Goal: Information Seeking & Learning: Learn about a topic

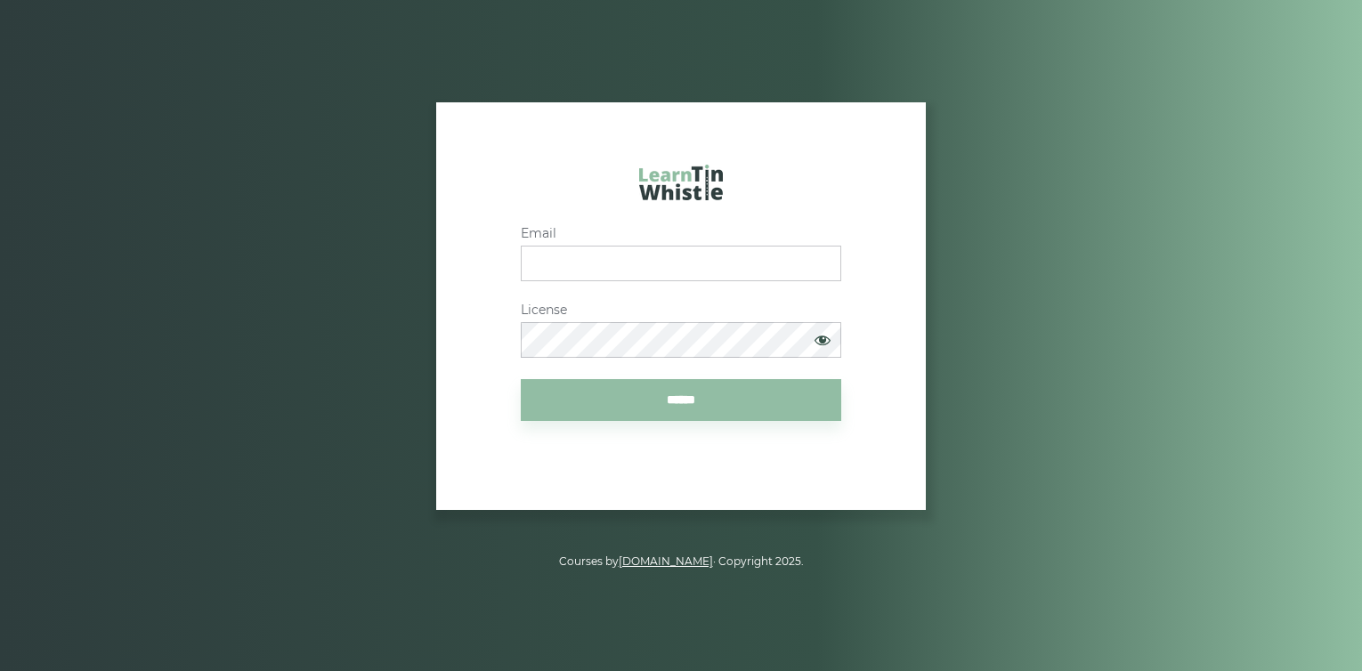
click at [586, 262] on input "Email" at bounding box center [681, 264] width 321 height 36
type input "**********"
click at [599, 407] on input "******" at bounding box center [681, 400] width 321 height 42
click at [521, 379] on input "******" at bounding box center [681, 400] width 321 height 42
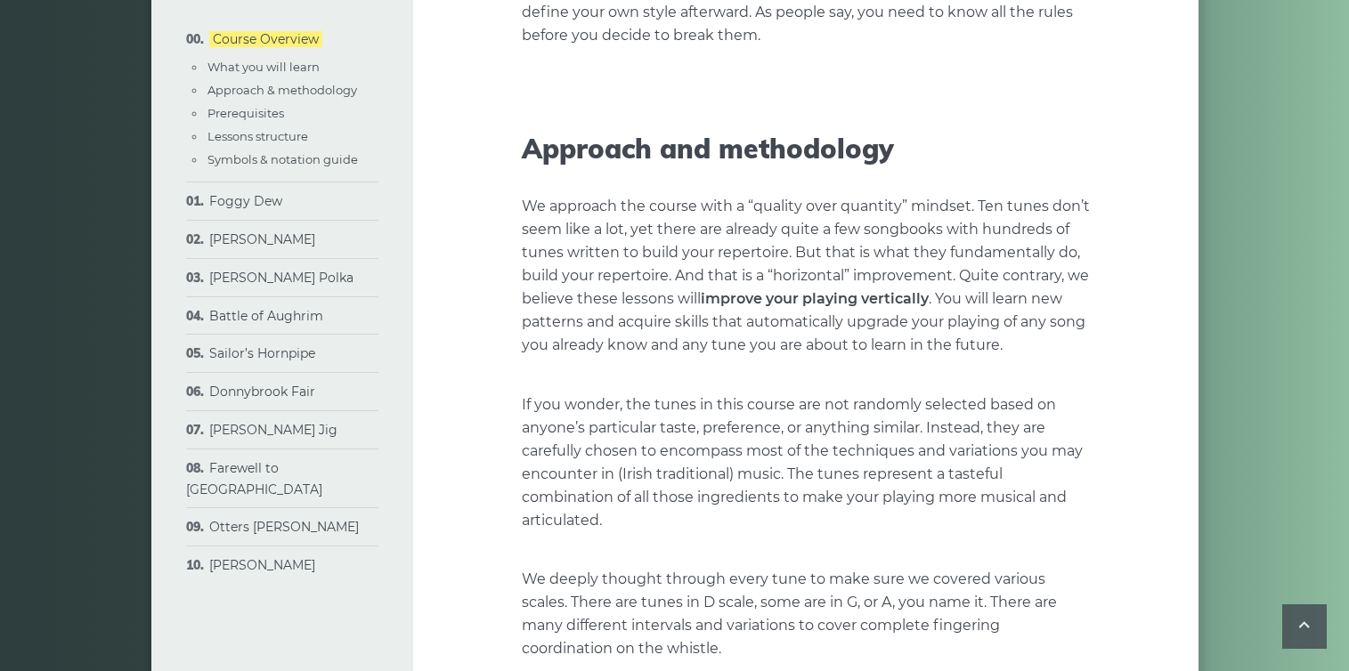
scroll to position [498, 0]
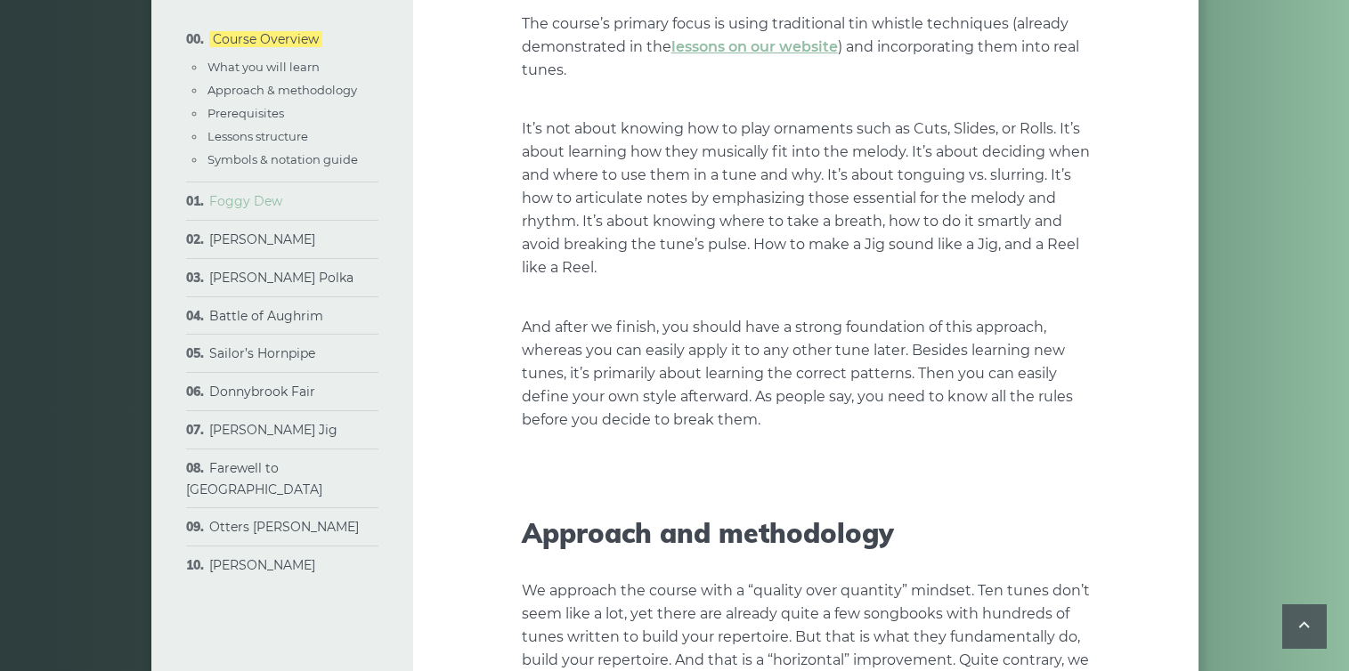
click at [264, 198] on link "Foggy Dew" at bounding box center [245, 201] width 73 height 16
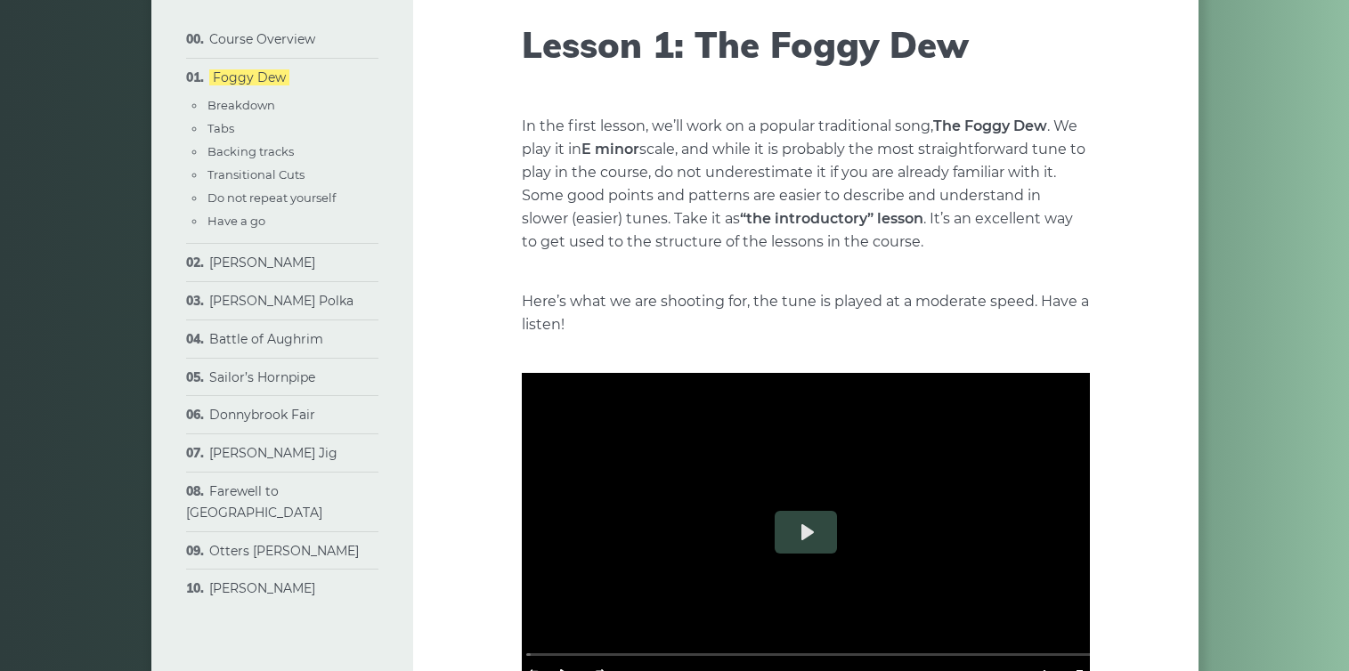
scroll to position [147, 0]
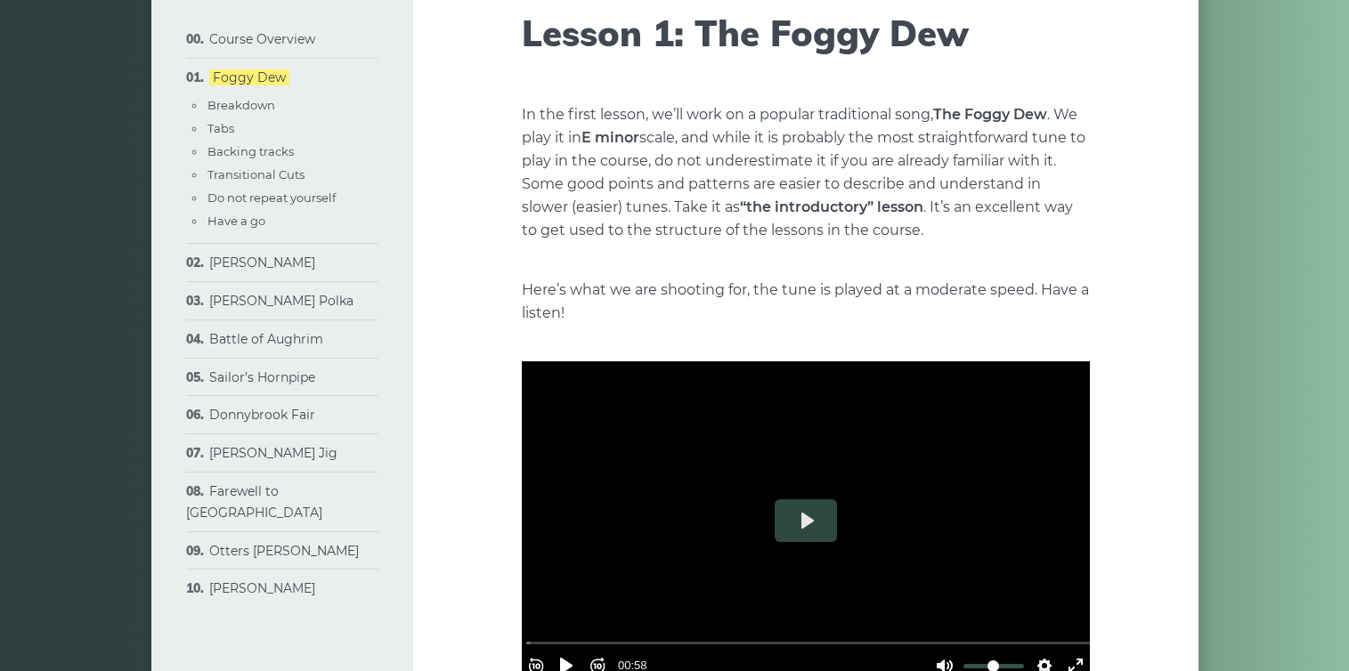
click at [258, 272] on li "Peggy Lettermore Breakdown Tabs Backing tracks Half-holing Same quarter - diffe…" at bounding box center [282, 263] width 192 height 38
click at [288, 264] on link "[PERSON_NAME]" at bounding box center [262, 263] width 106 height 16
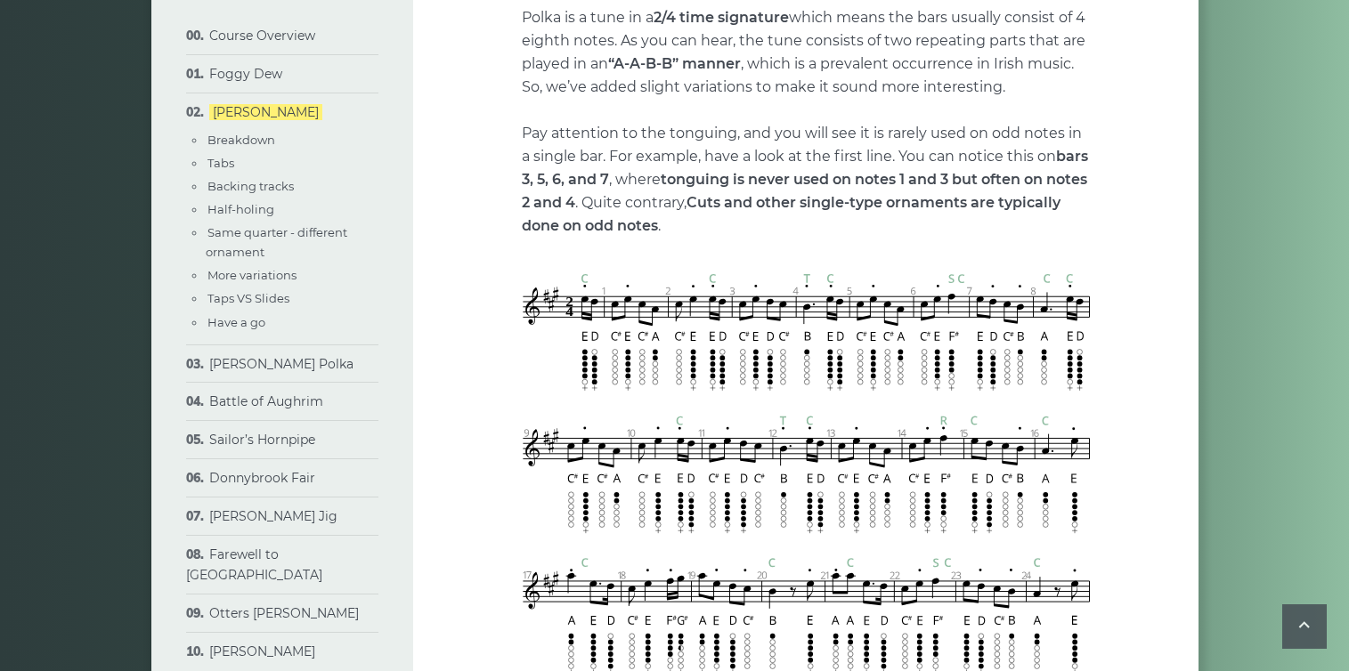
scroll to position [1522, 0]
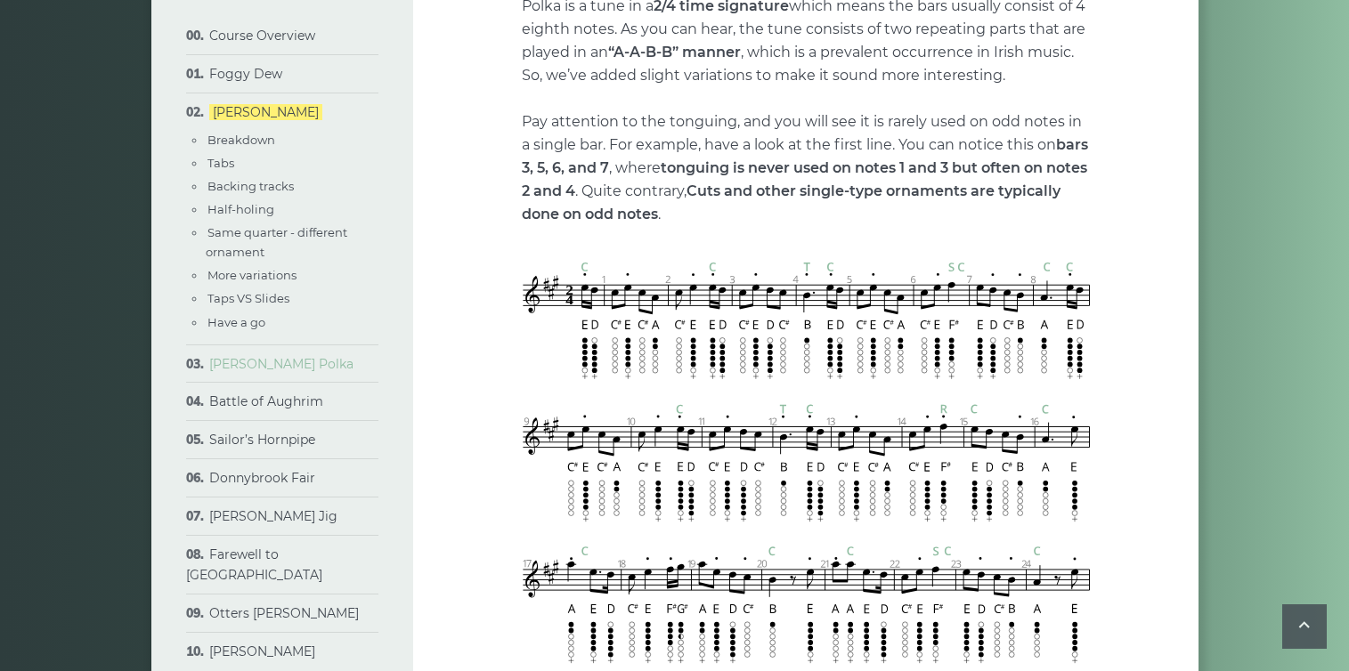
click at [264, 363] on link "[PERSON_NAME] Polka" at bounding box center [281, 364] width 144 height 16
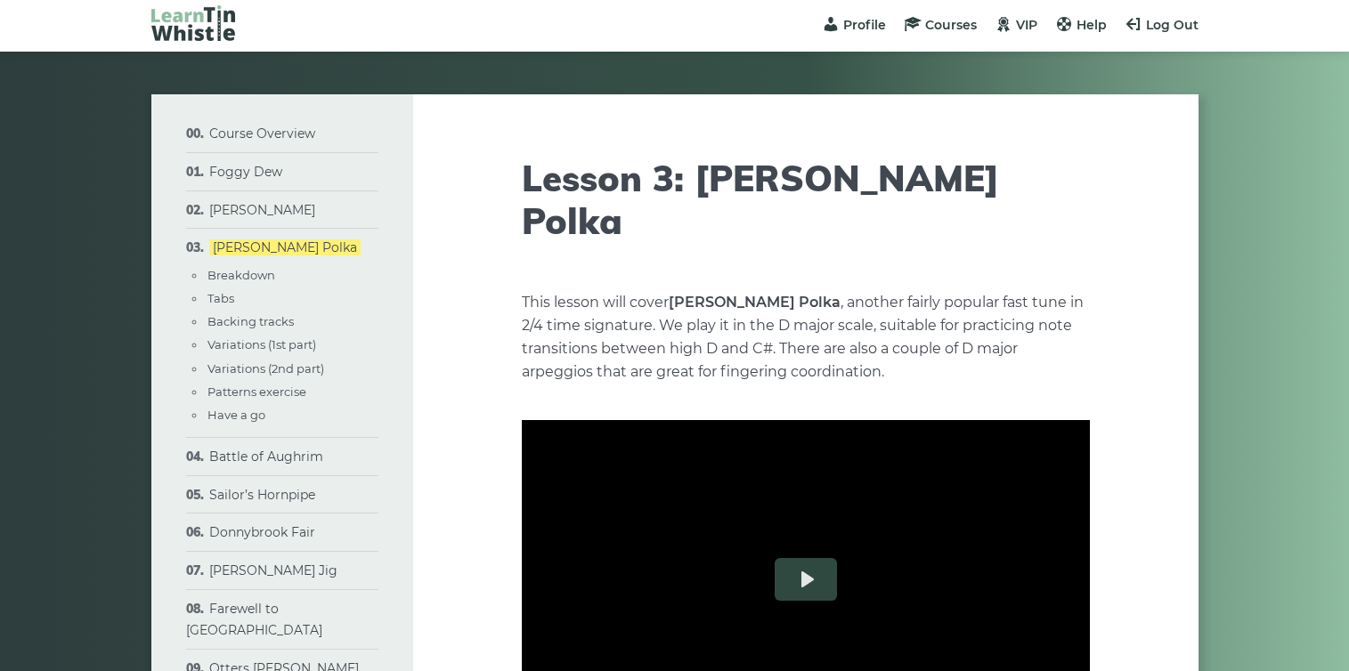
scroll to position [4, 0]
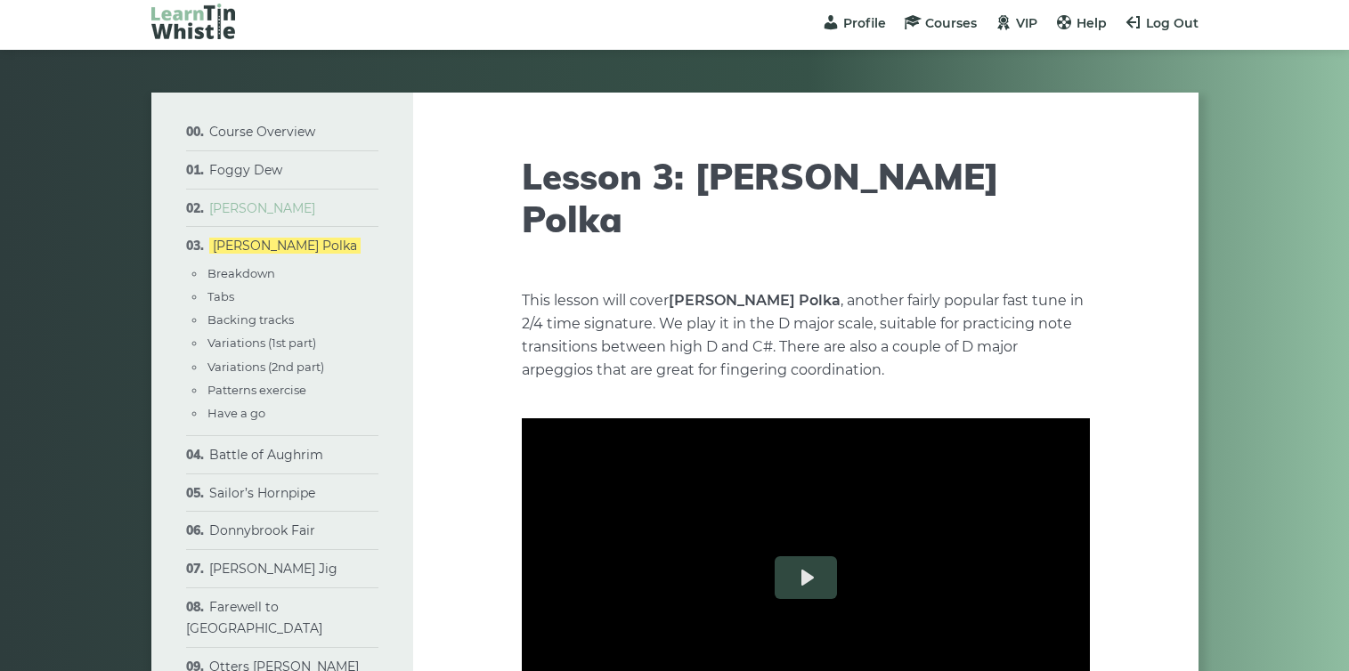
click at [281, 203] on link "[PERSON_NAME]" at bounding box center [262, 208] width 106 height 16
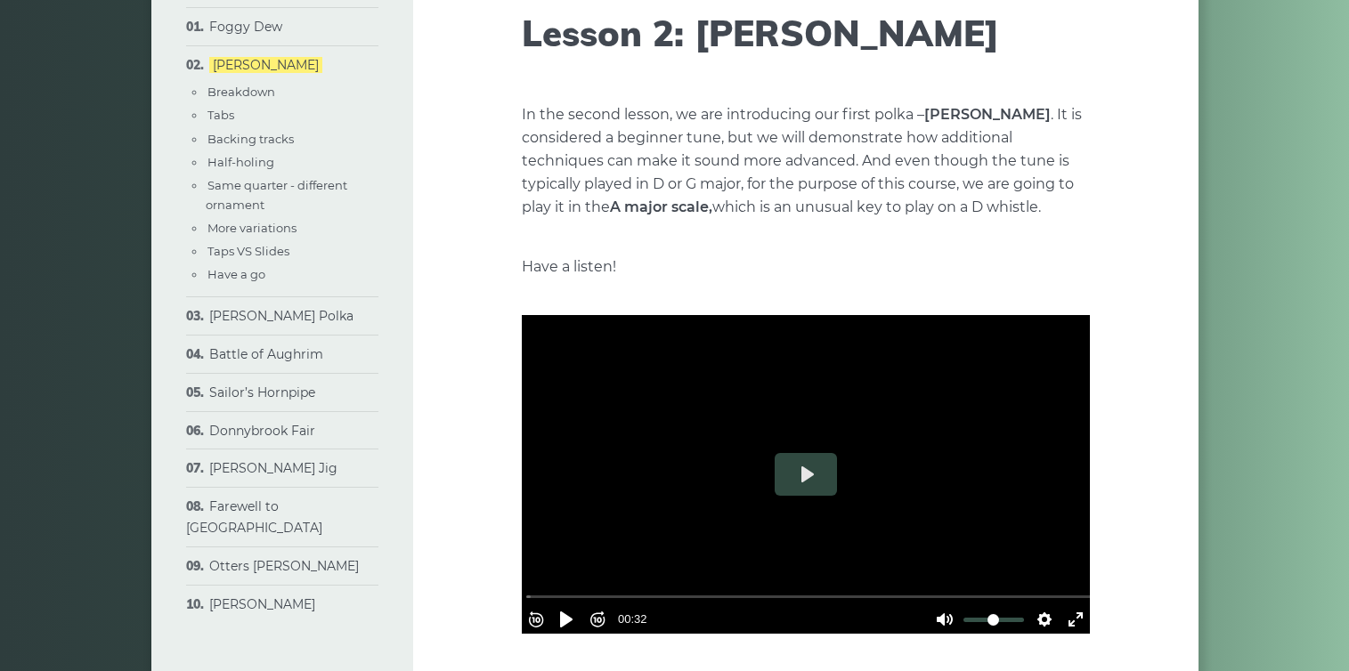
scroll to position [158, 0]
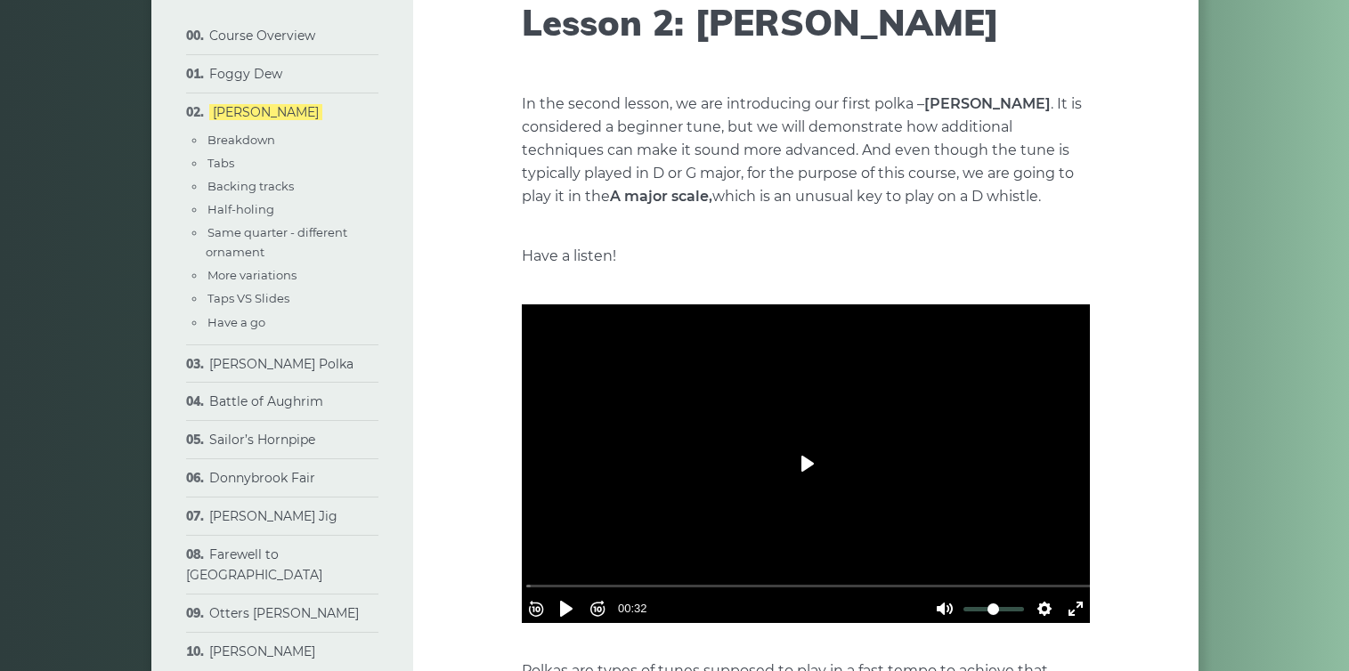
click at [814, 467] on button "Play" at bounding box center [806, 463] width 62 height 43
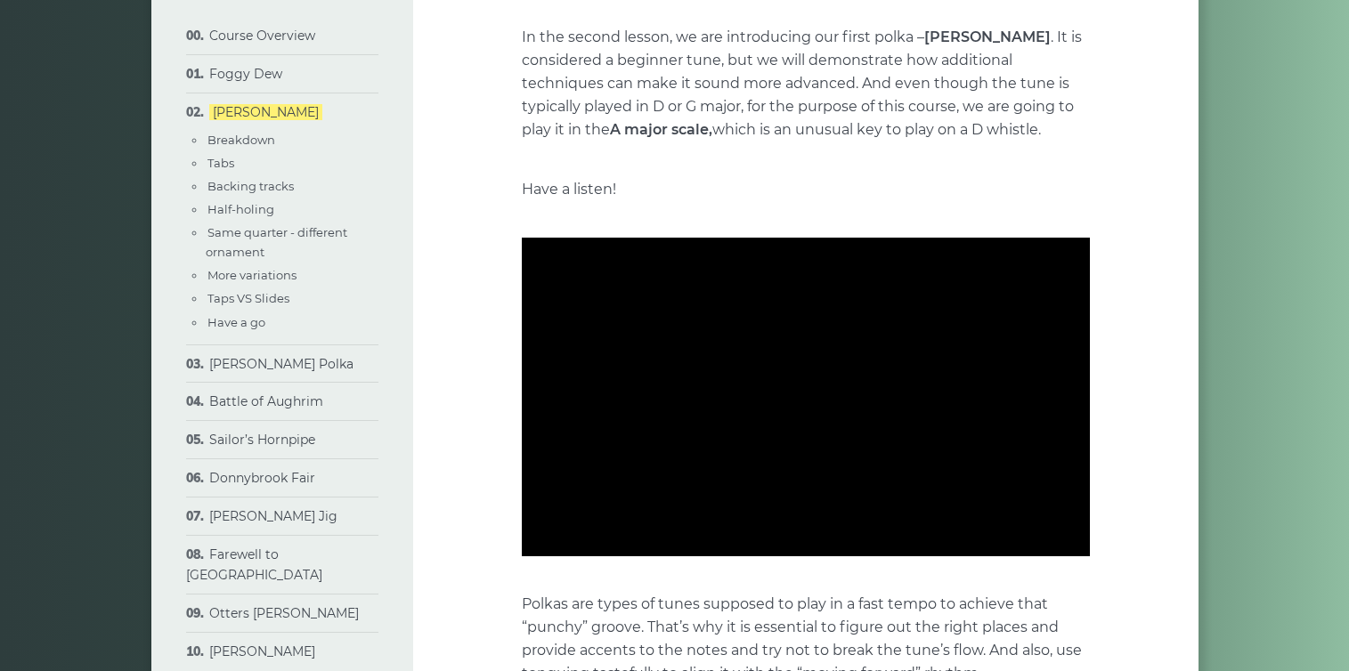
scroll to position [422, 0]
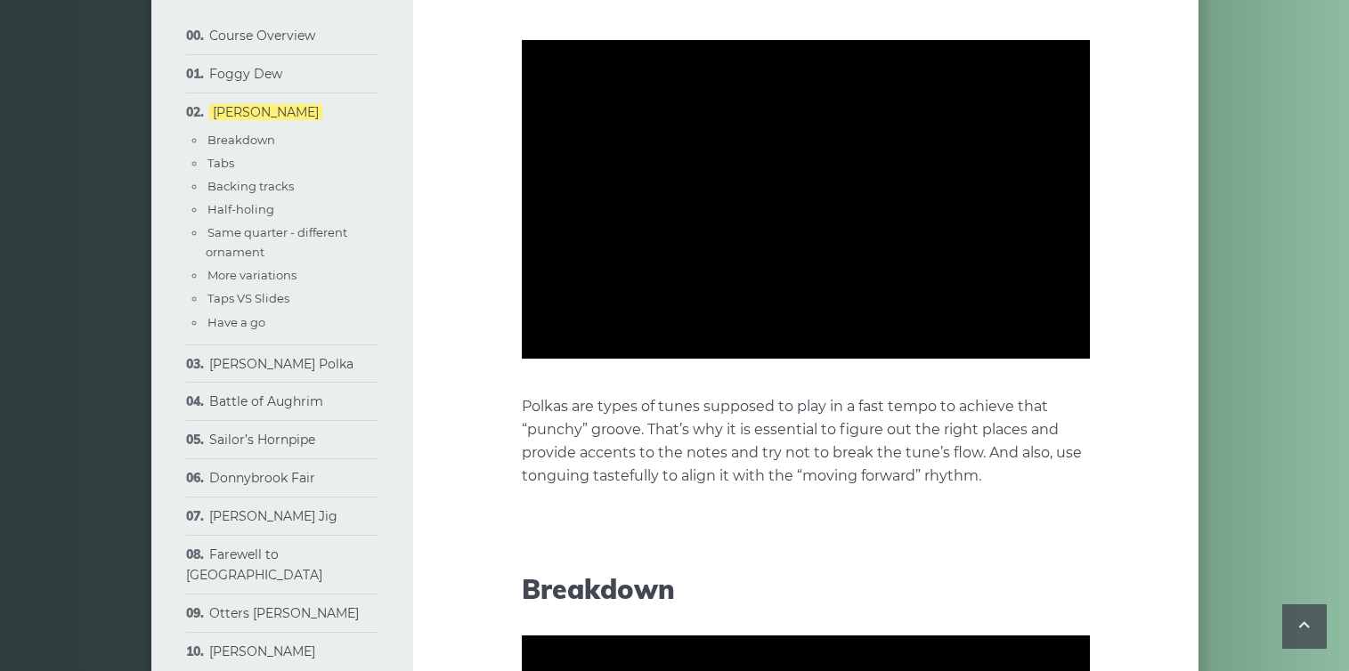
type input "***"
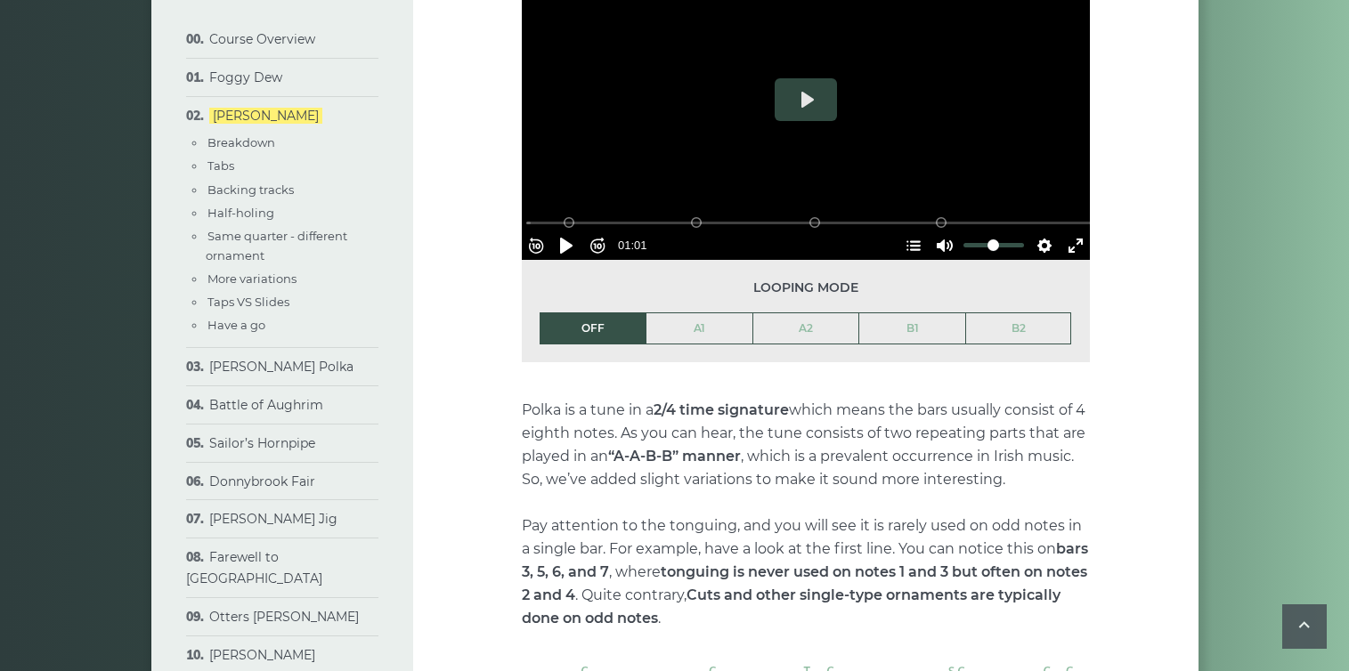
scroll to position [997, 0]
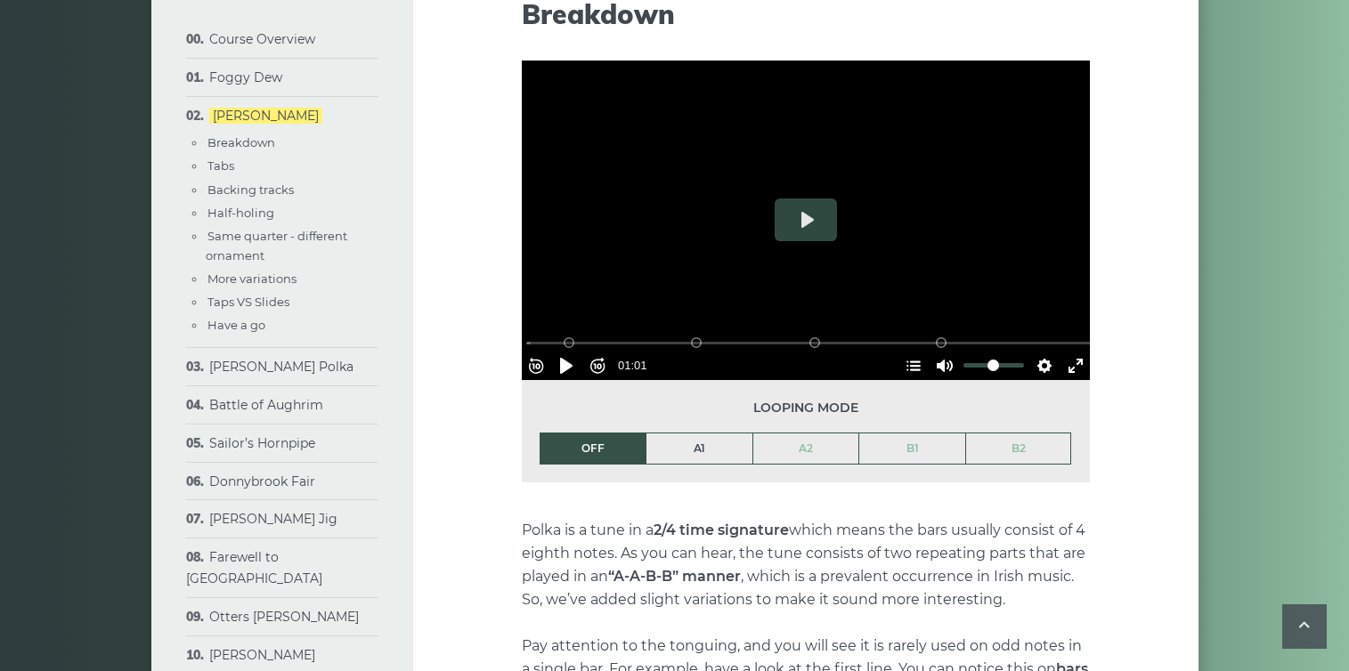
click at [719, 444] on link "A1" at bounding box center [699, 449] width 106 height 30
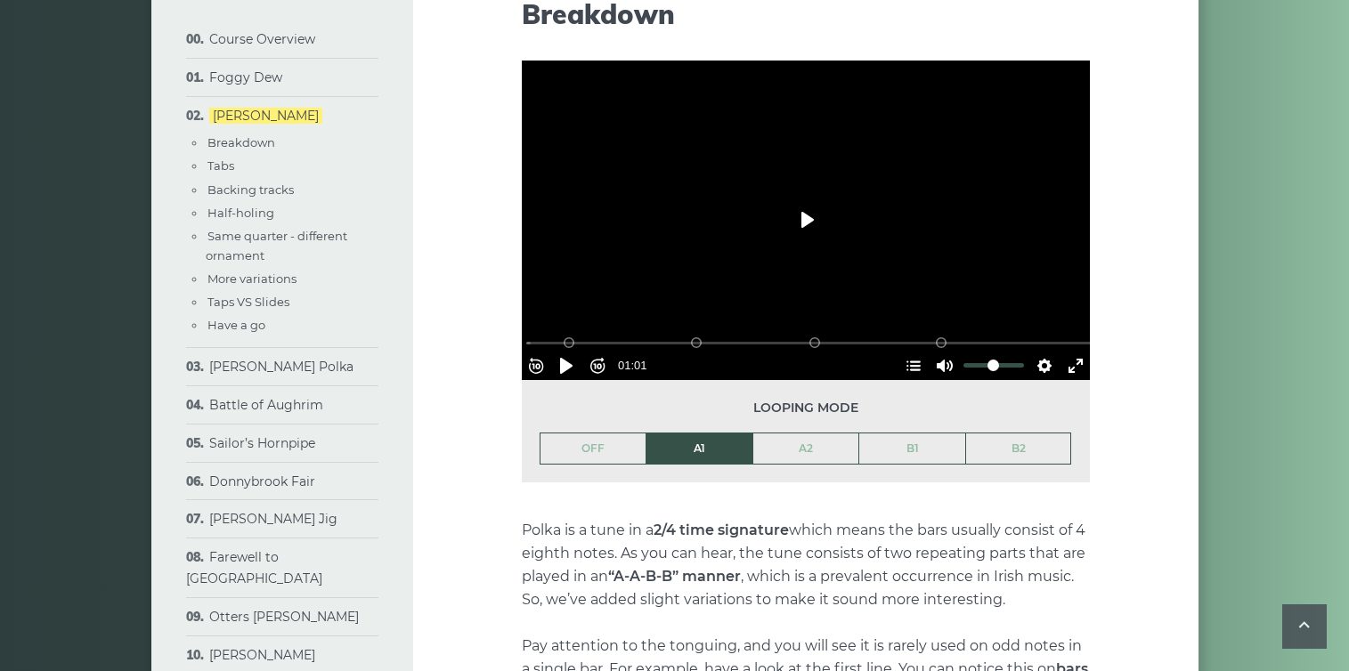
click at [800, 226] on button "Play" at bounding box center [806, 220] width 62 height 43
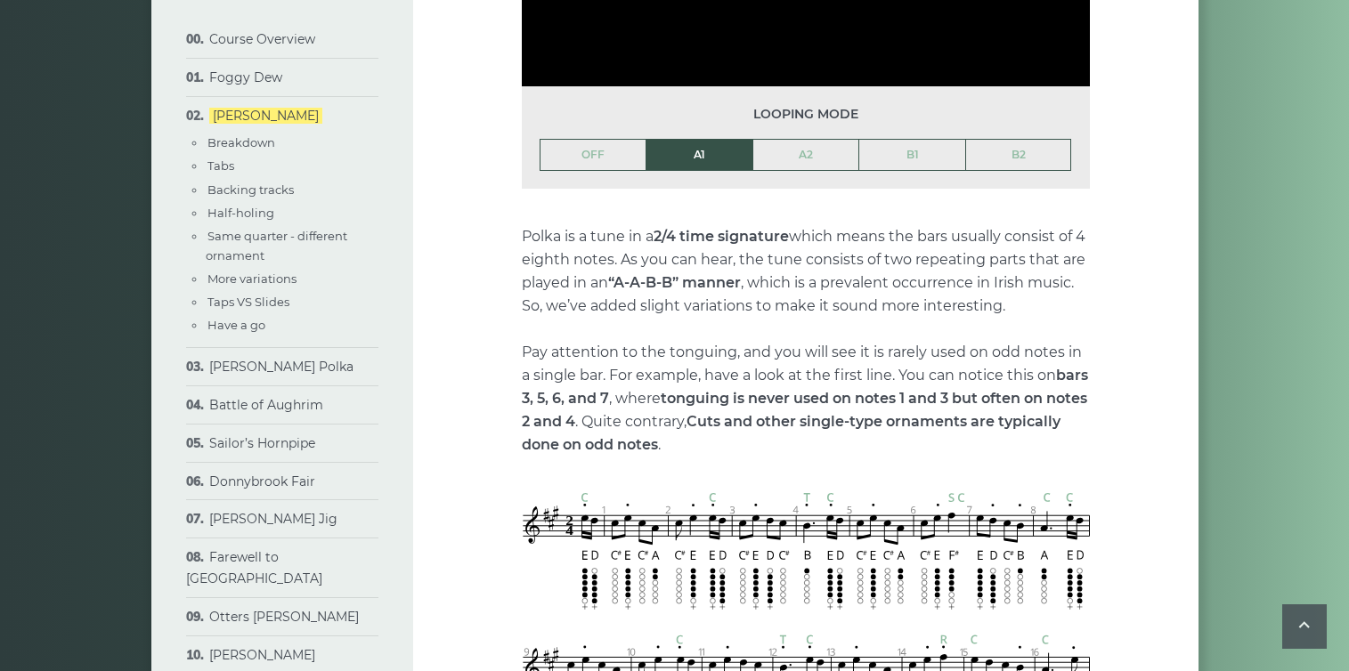
scroll to position [1265, 0]
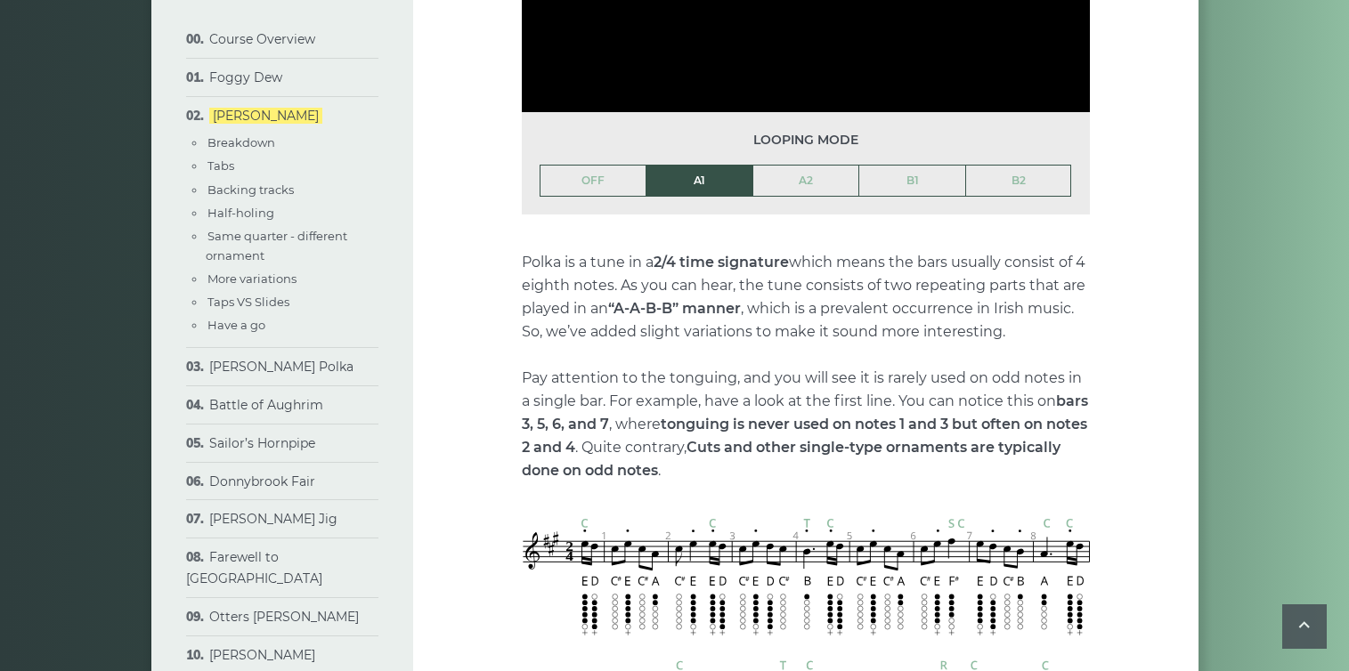
click at [661, 184] on li "A1" at bounding box center [698, 181] width 107 height 32
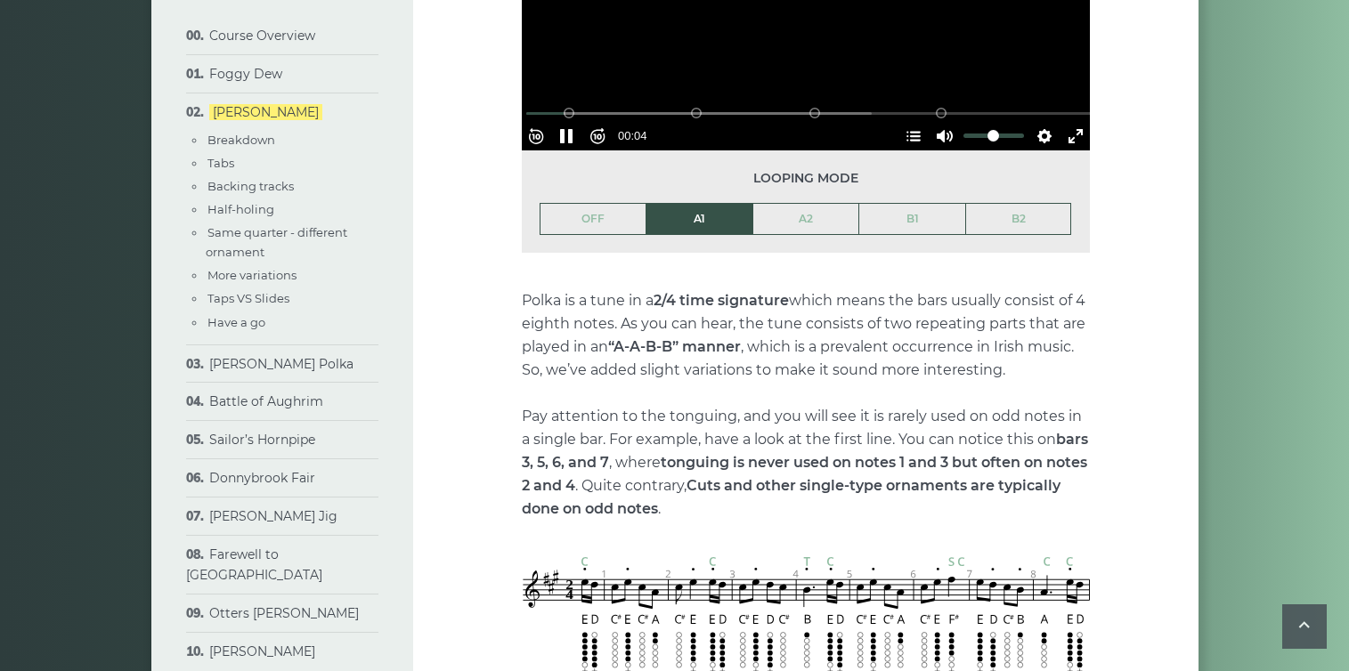
scroll to position [1261, 0]
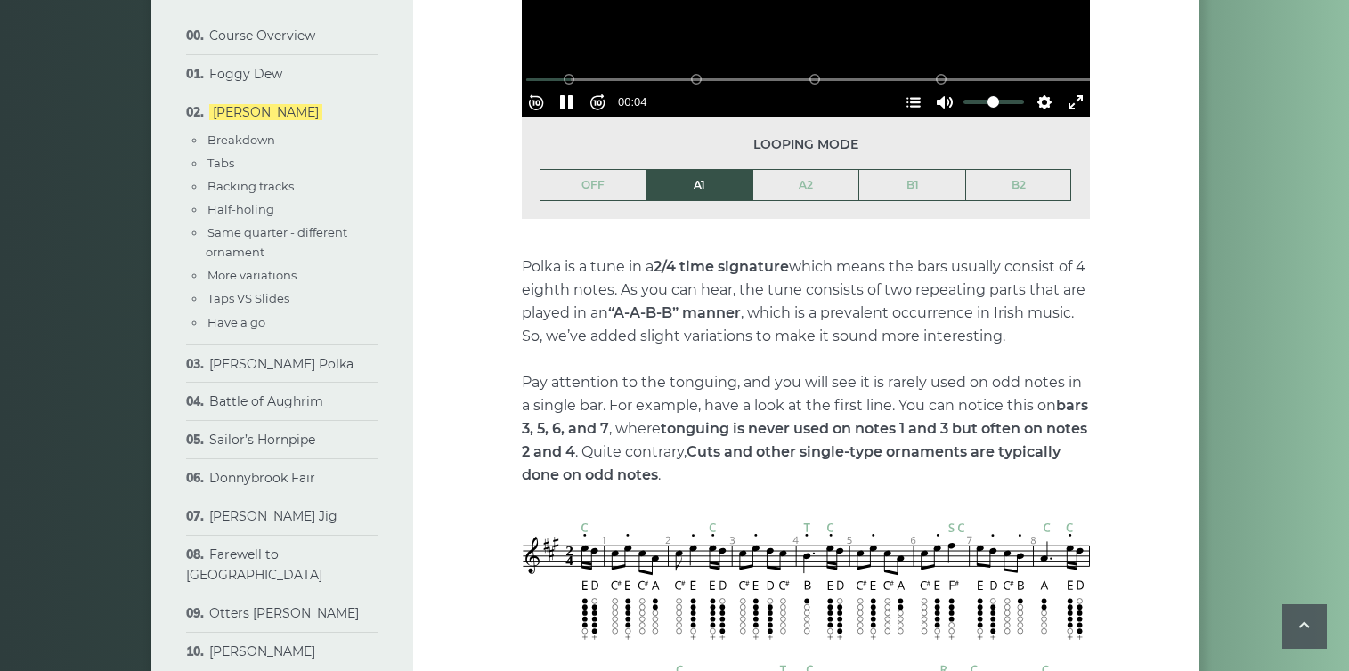
click at [687, 75] on div "Rewind 10s Pause Play Forward 10s % buffered 00:20 B2 (Bars 25-32) B1 (Bars 17-…" at bounding box center [806, 78] width 568 height 77
type input "****"
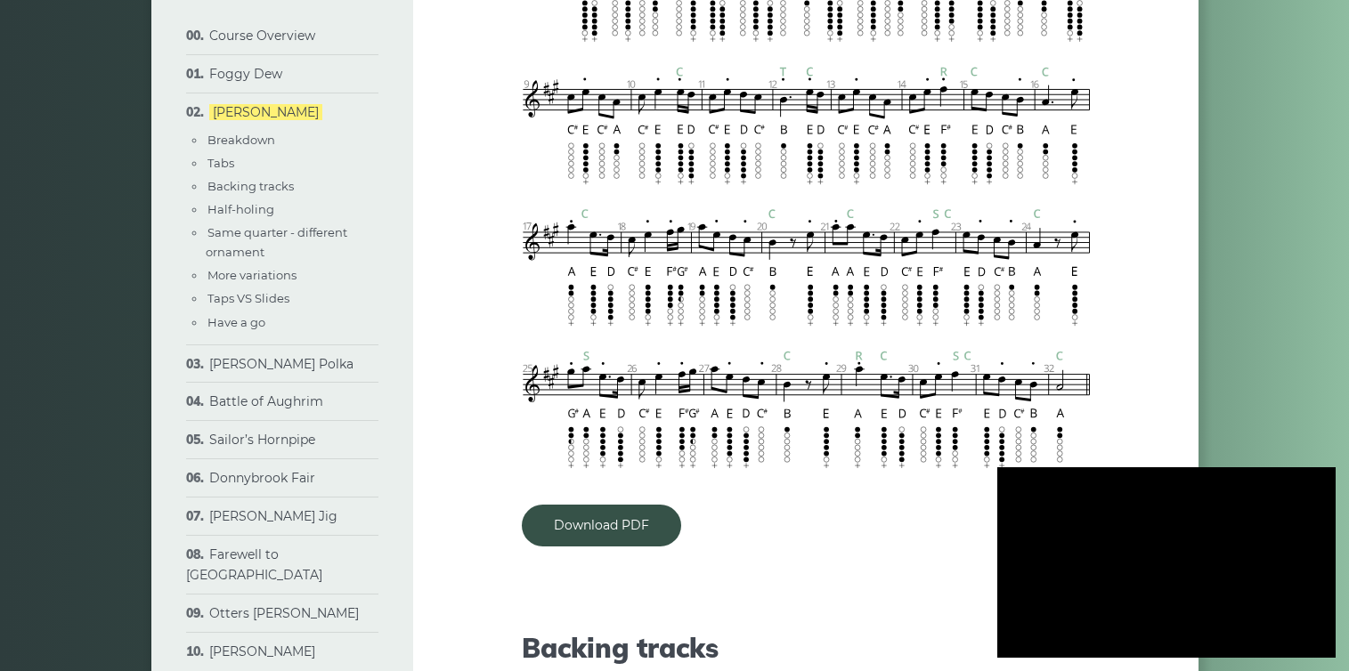
scroll to position [1896, 0]
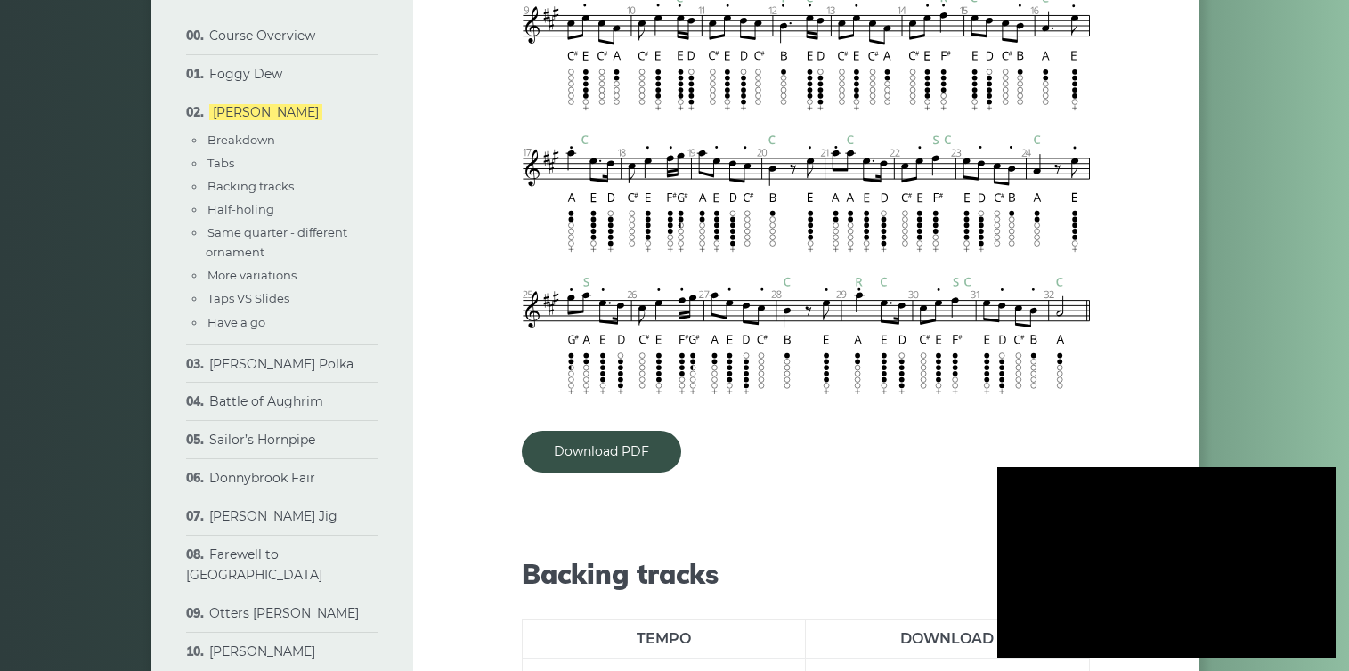
click at [1160, 566] on div at bounding box center [1166, 562] width 338 height 191
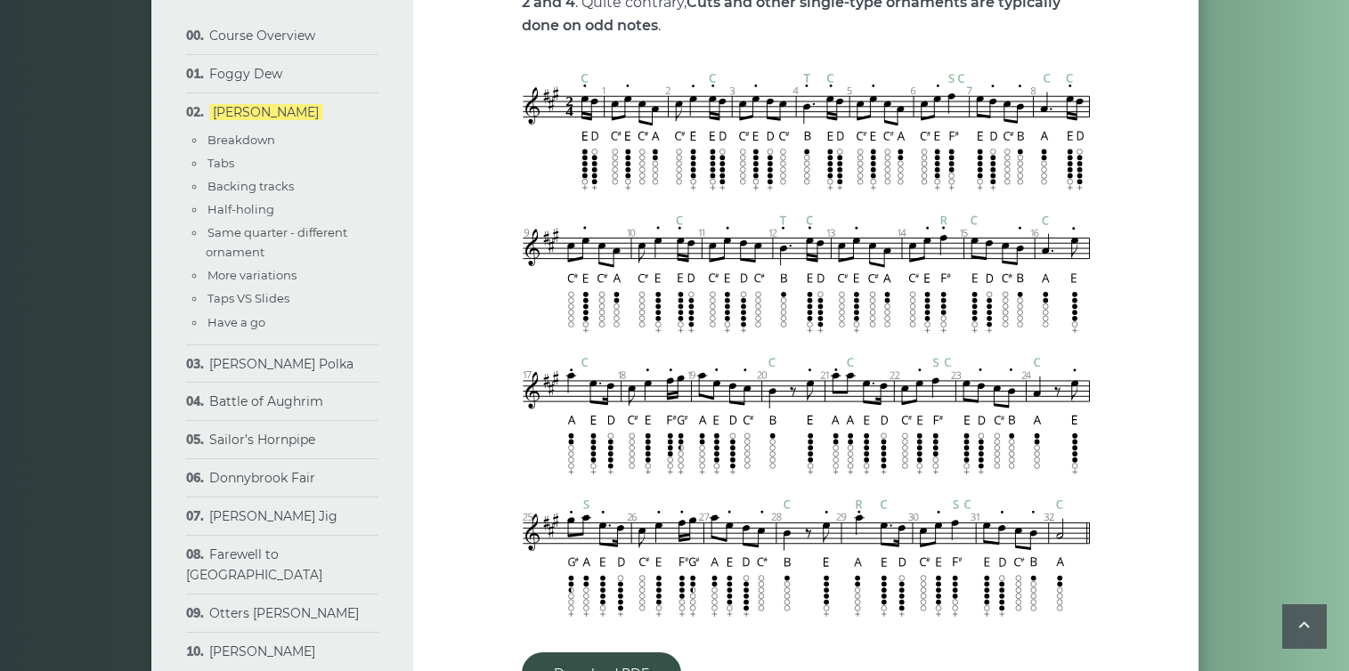
scroll to position [1729, 0]
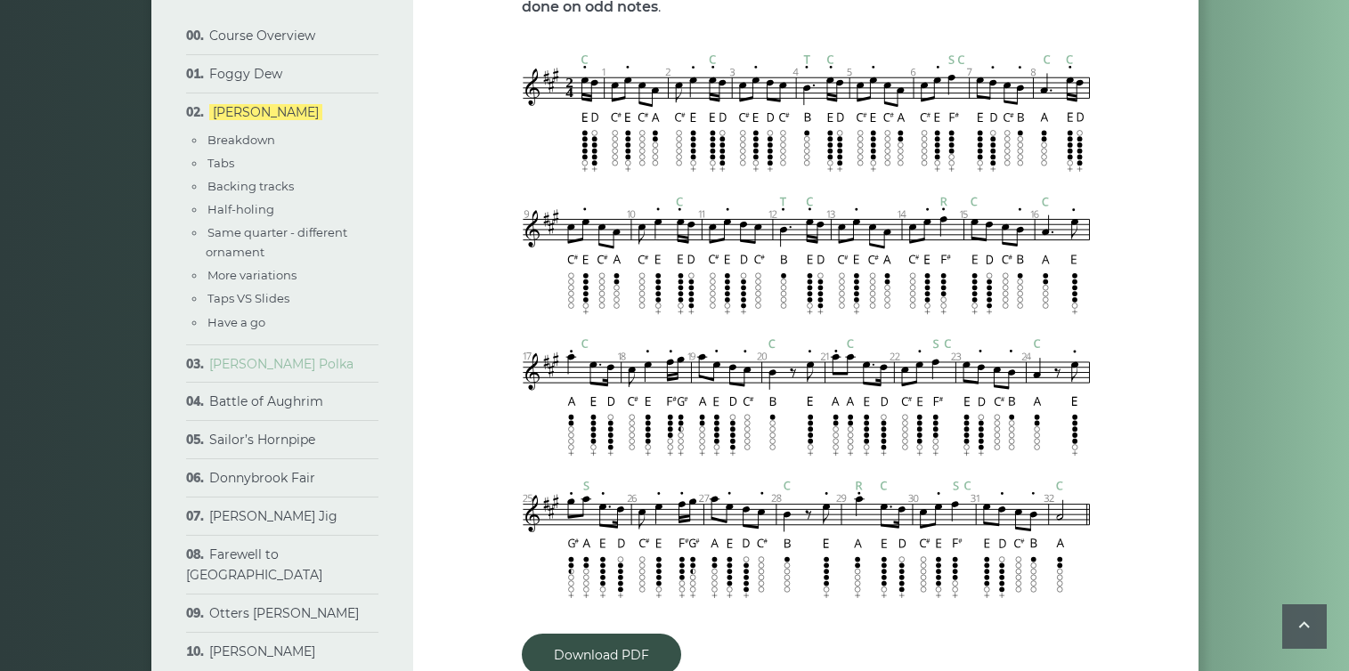
click at [275, 364] on link "[PERSON_NAME] Polka" at bounding box center [281, 364] width 144 height 16
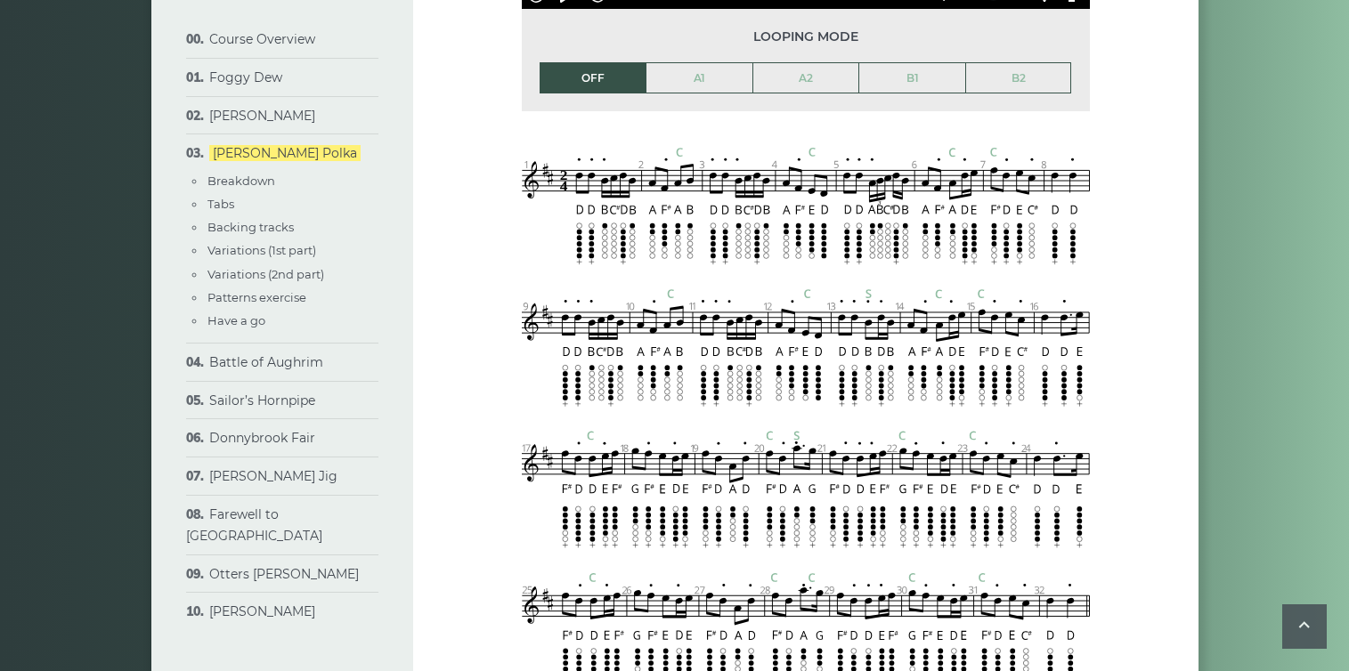
scroll to position [978, 0]
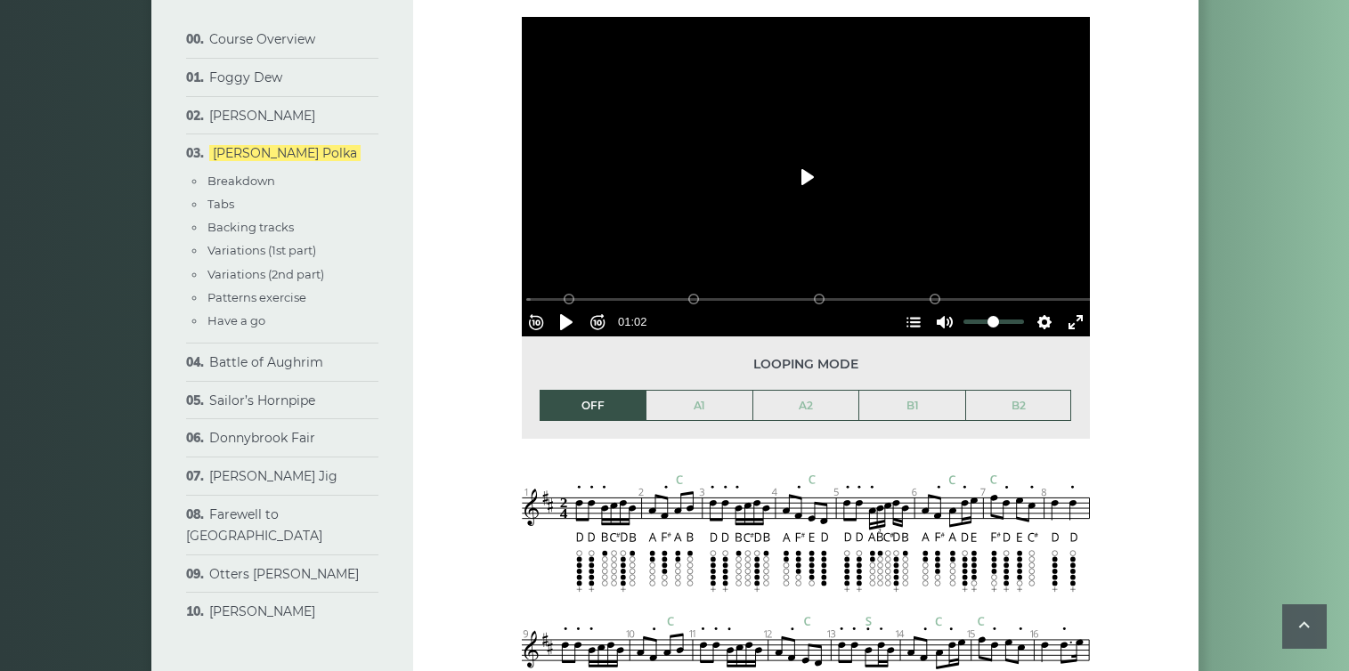
click at [816, 156] on button "Play" at bounding box center [806, 177] width 62 height 43
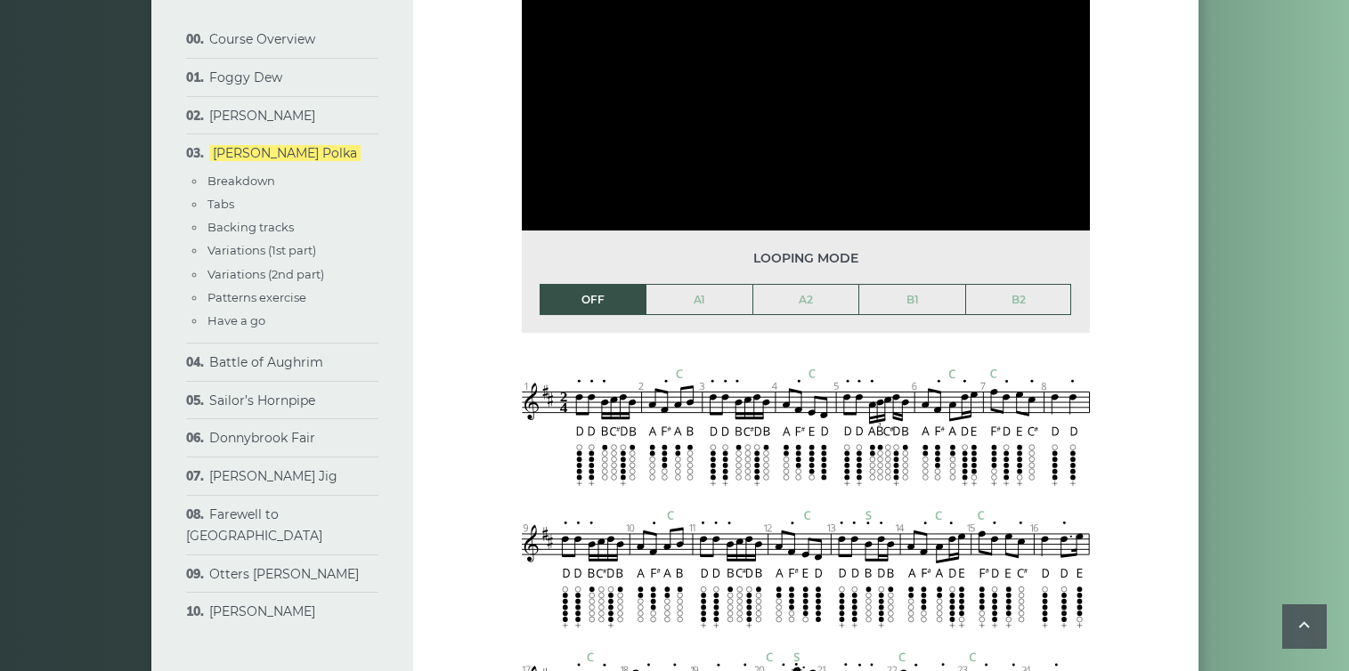
scroll to position [1081, 0]
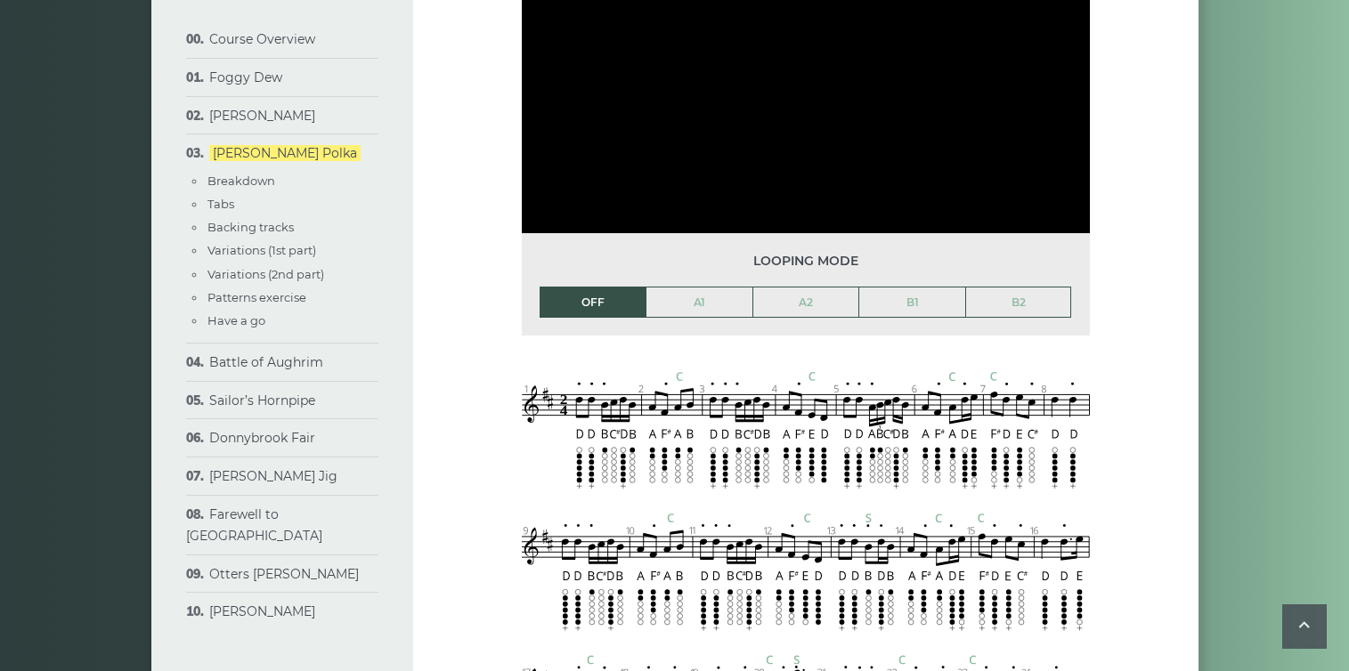
type input "*****"
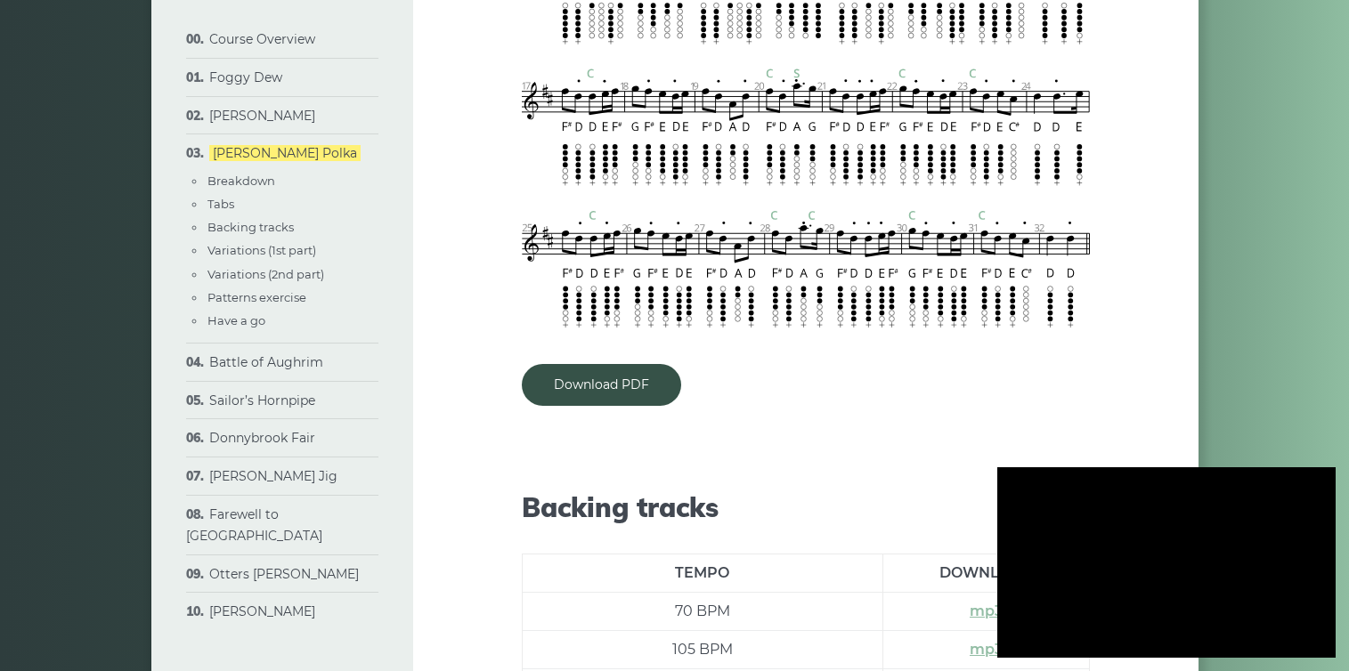
scroll to position [1716, 0]
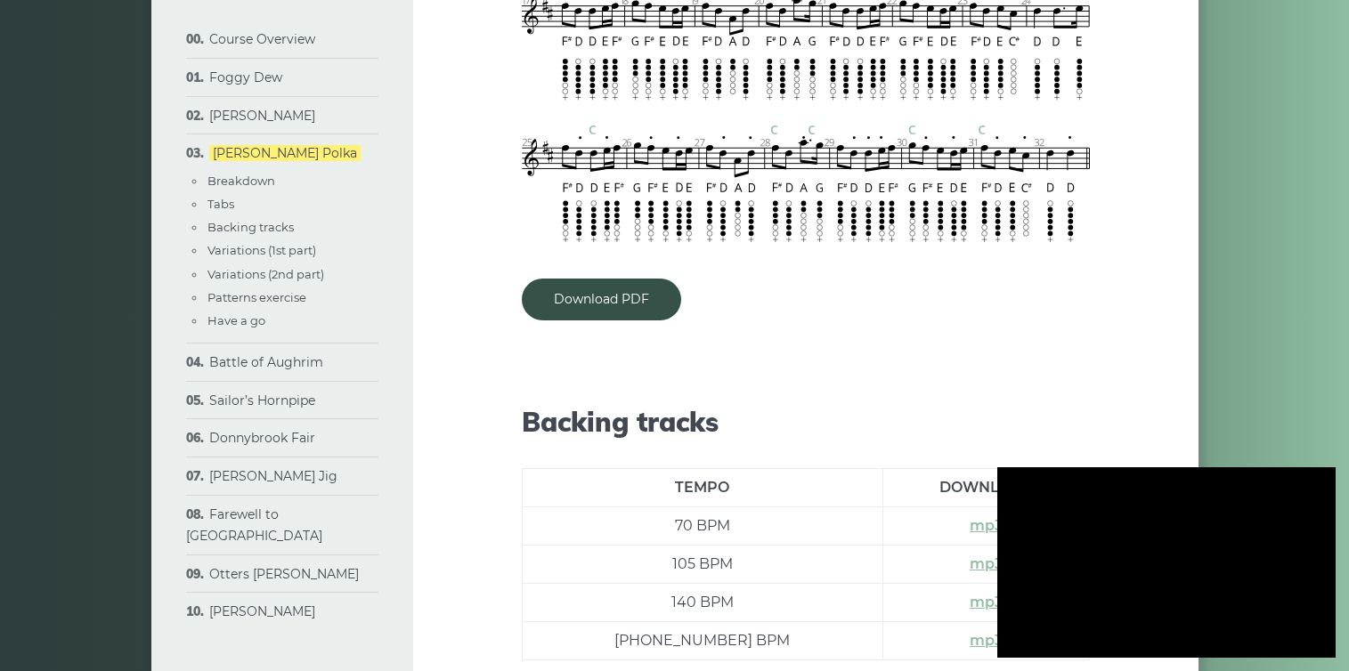
click at [1178, 568] on div at bounding box center [1166, 562] width 338 height 191
drag, startPoint x: 375, startPoint y: 166, endPoint x: 212, endPoint y: 148, distance: 164.0
click at [212, 148] on div "Course Overview What you will learn Approach & methodology Prerequisites Lesson…" at bounding box center [282, 326] width 219 height 653
copy link "[PERSON_NAME] Polka"
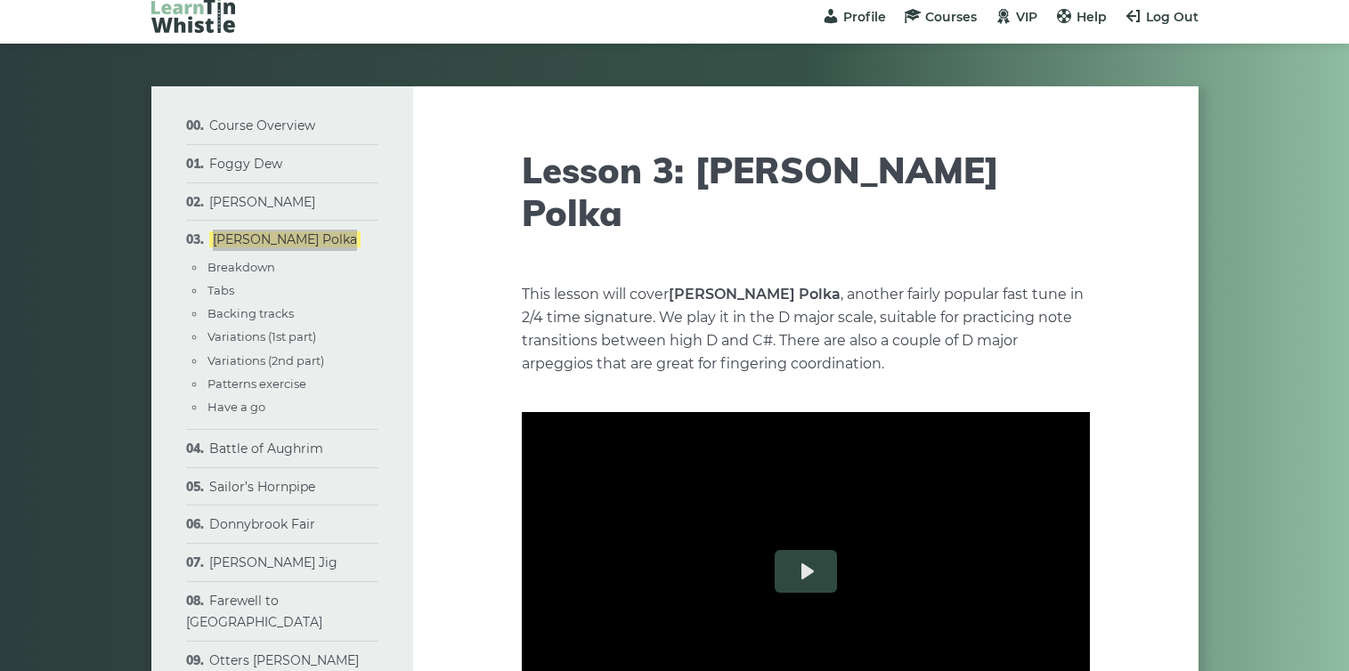
scroll to position [0, 0]
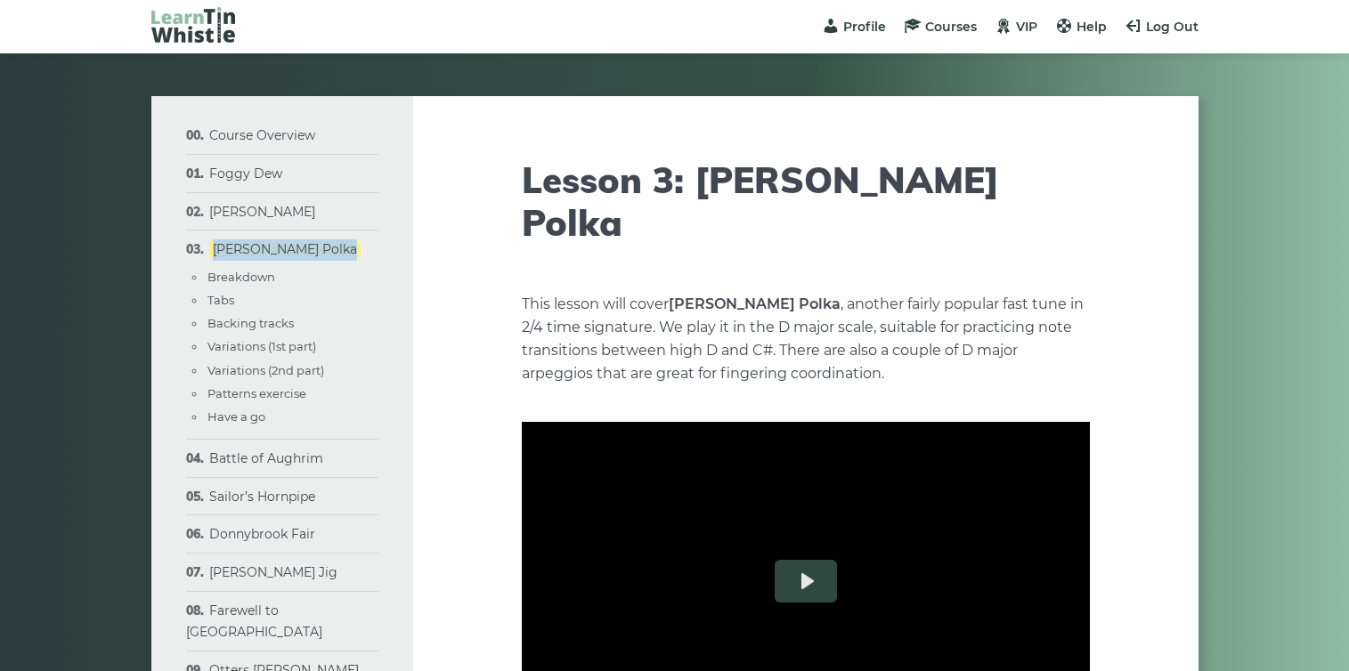
click at [1036, 179] on h1 "Lesson 3: John Ryan’s Polka" at bounding box center [806, 200] width 568 height 85
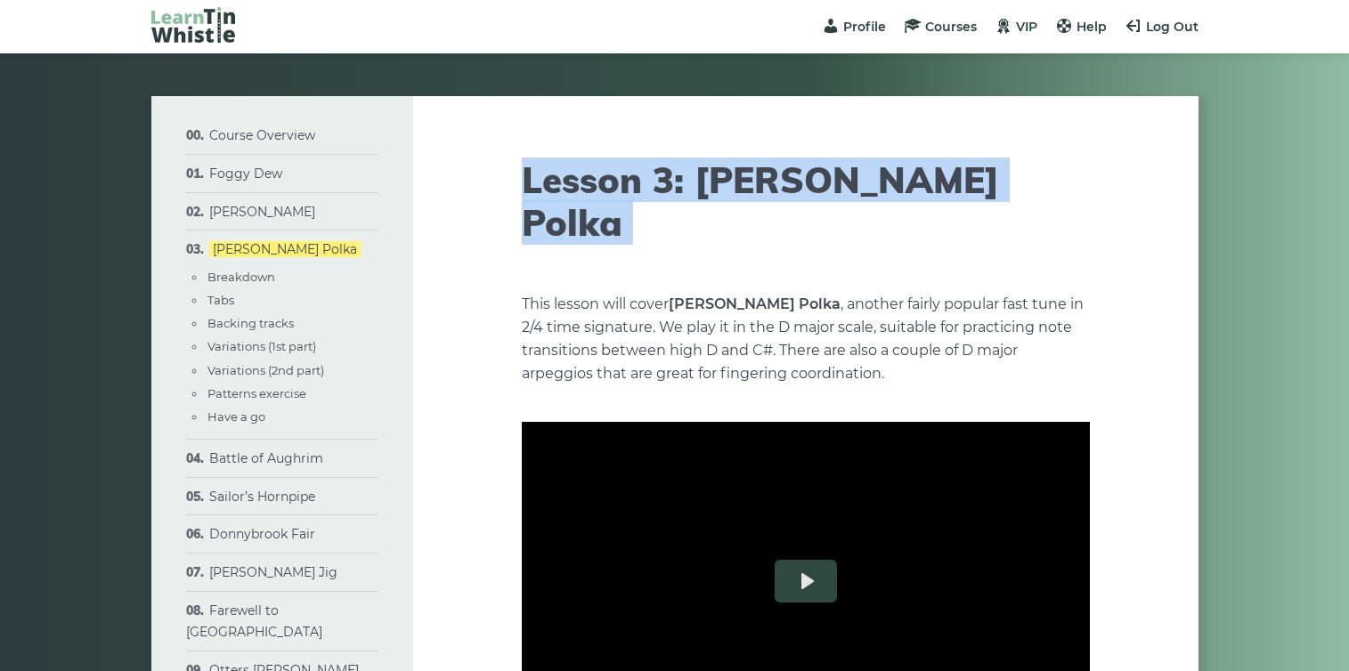
drag, startPoint x: 1036, startPoint y: 179, endPoint x: 477, endPoint y: 192, distance: 559.3
copy article "Lesson 3: John Ryan’s Polka"
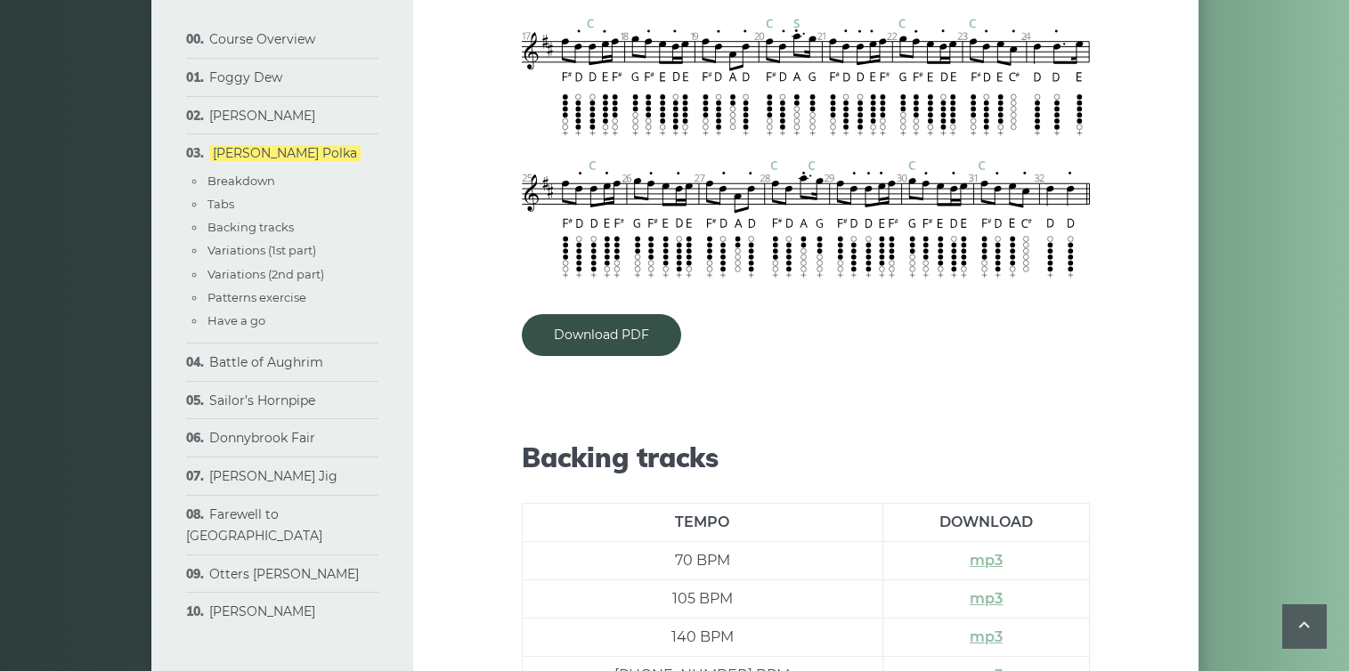
scroll to position [1700, 0]
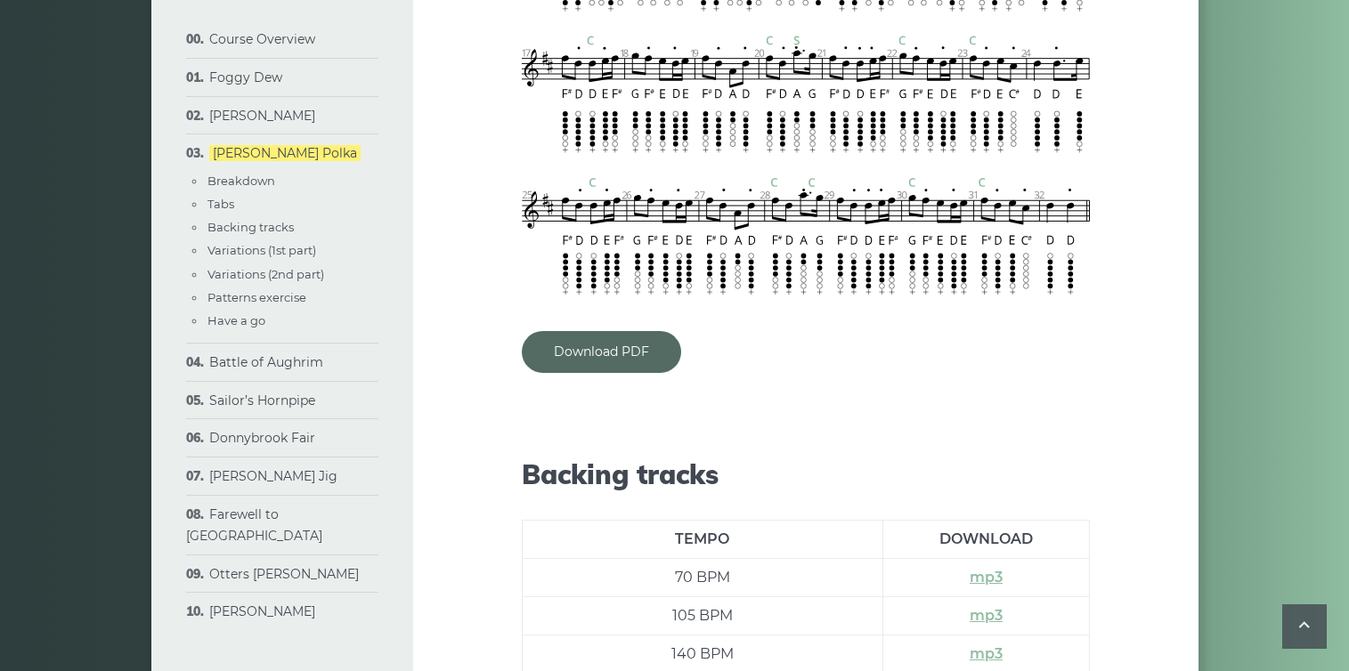
click at [613, 331] on link "Download PDF" at bounding box center [601, 352] width 159 height 42
click at [798, 331] on div "Download PDF" at bounding box center [806, 352] width 568 height 42
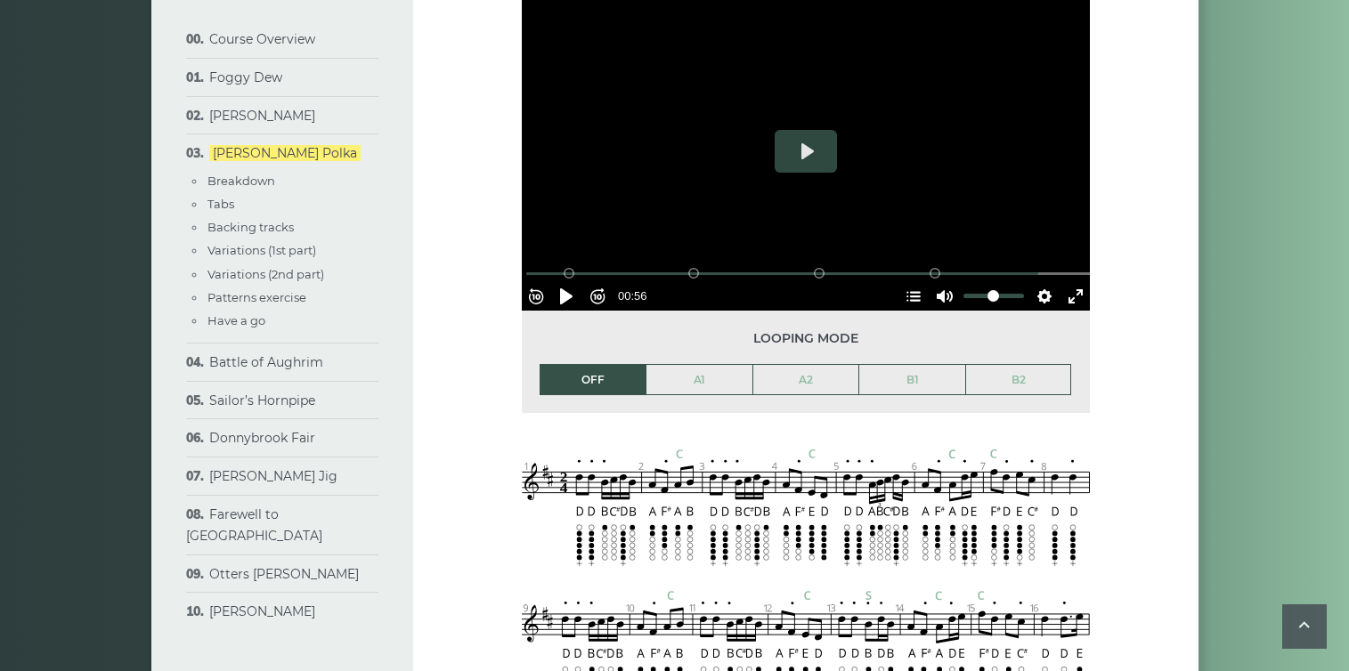
scroll to position [1007, 0]
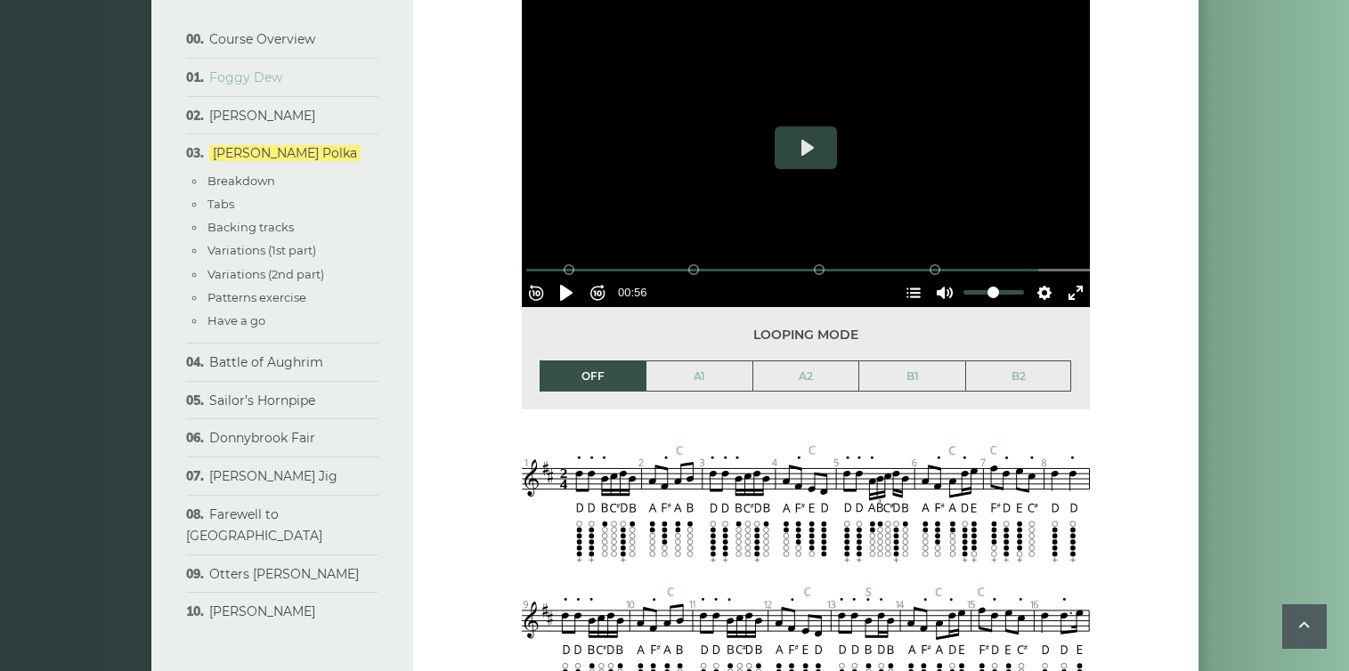
click at [239, 77] on link "Foggy Dew" at bounding box center [245, 77] width 73 height 16
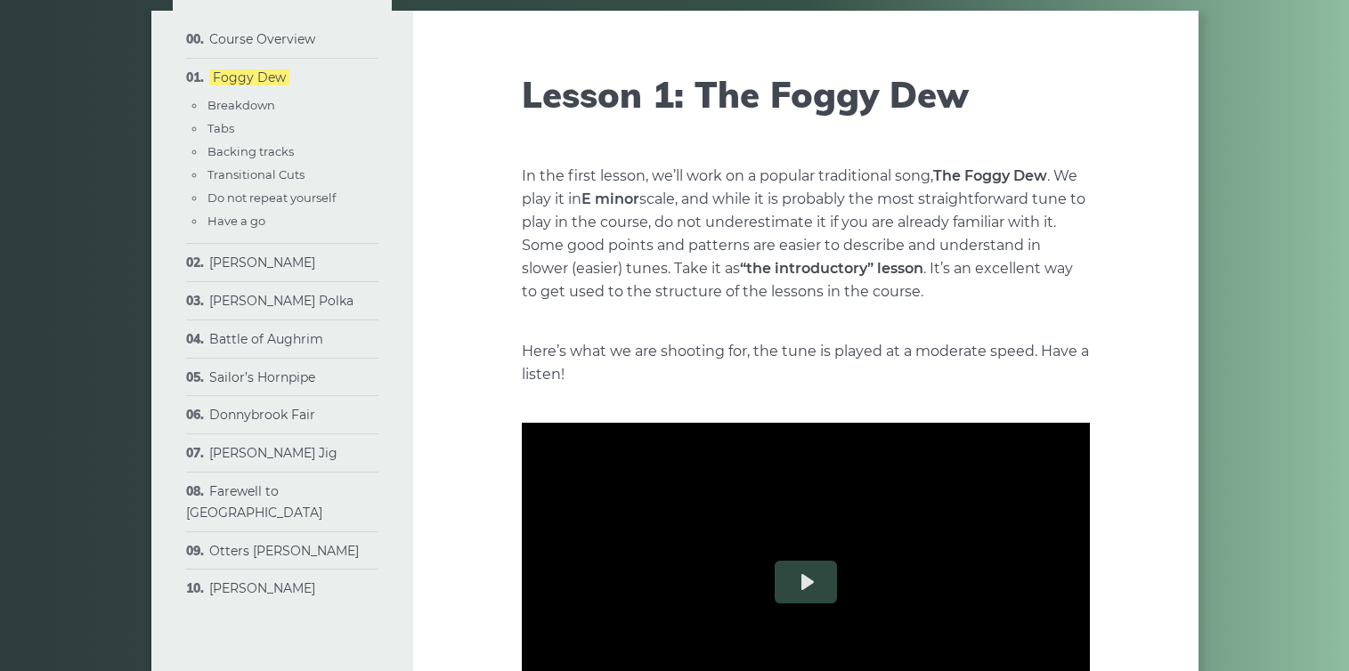
scroll to position [334, 0]
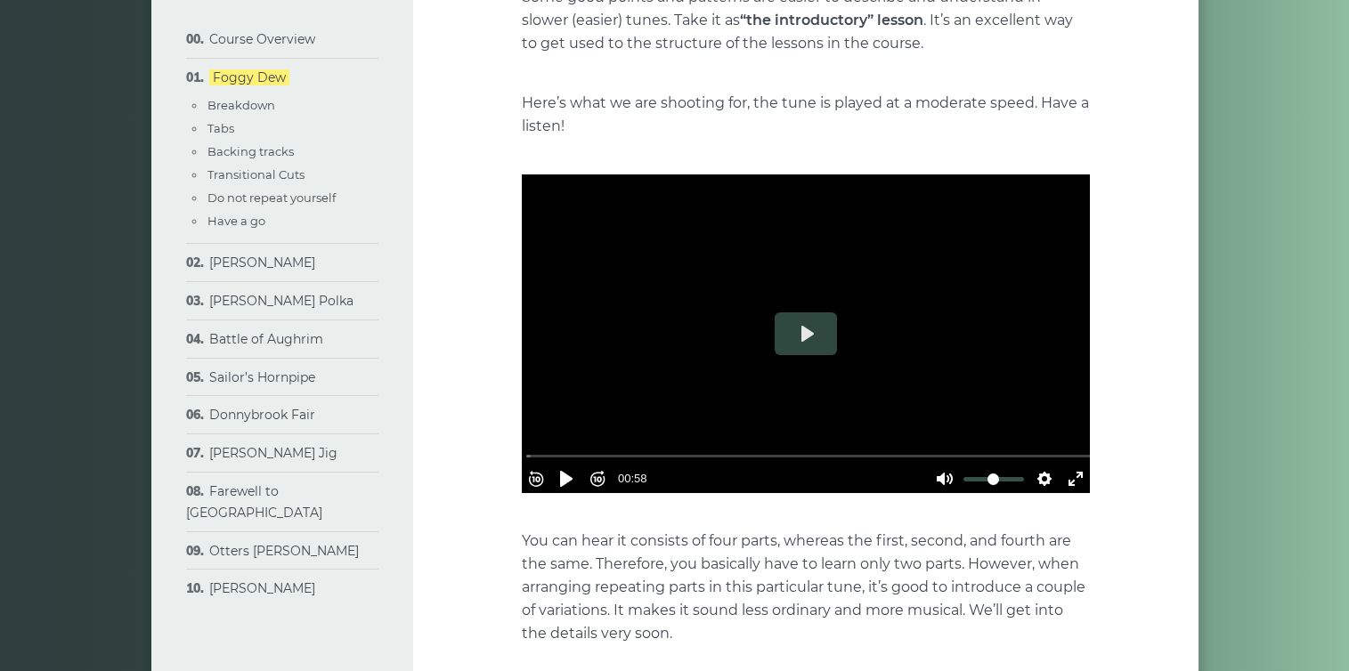
click at [703, 314] on div at bounding box center [806, 334] width 568 height 320
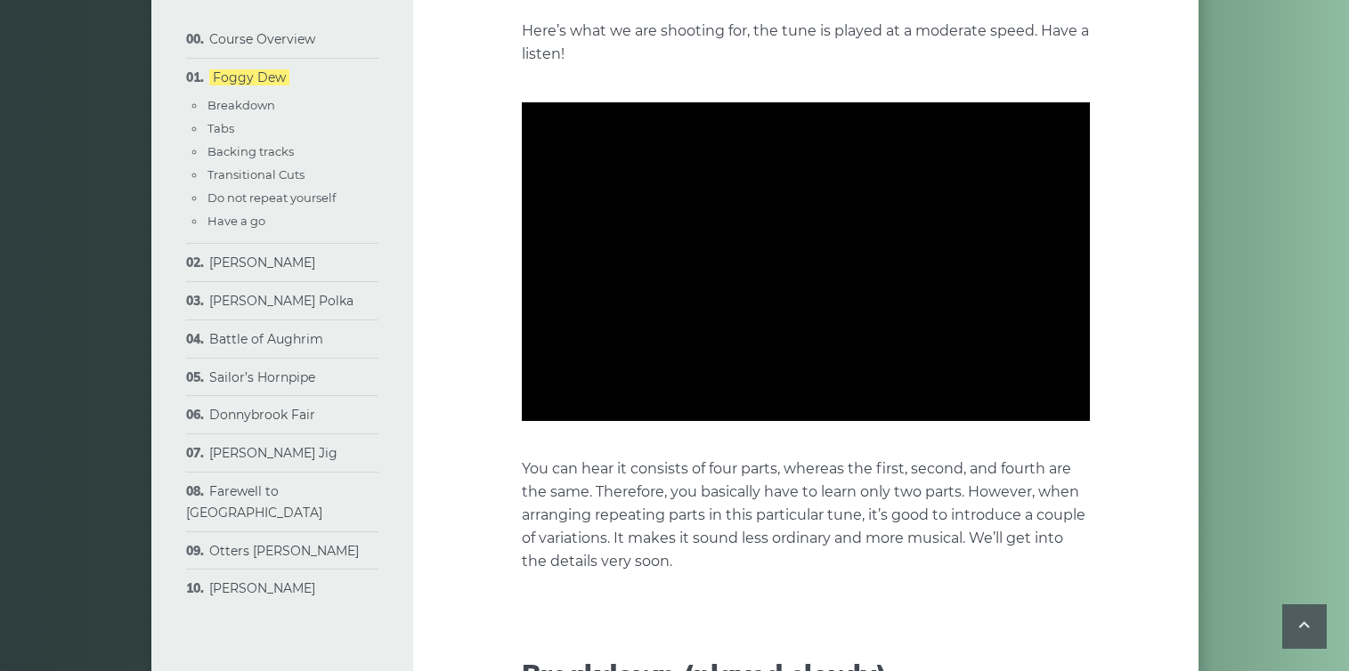
scroll to position [402, 0]
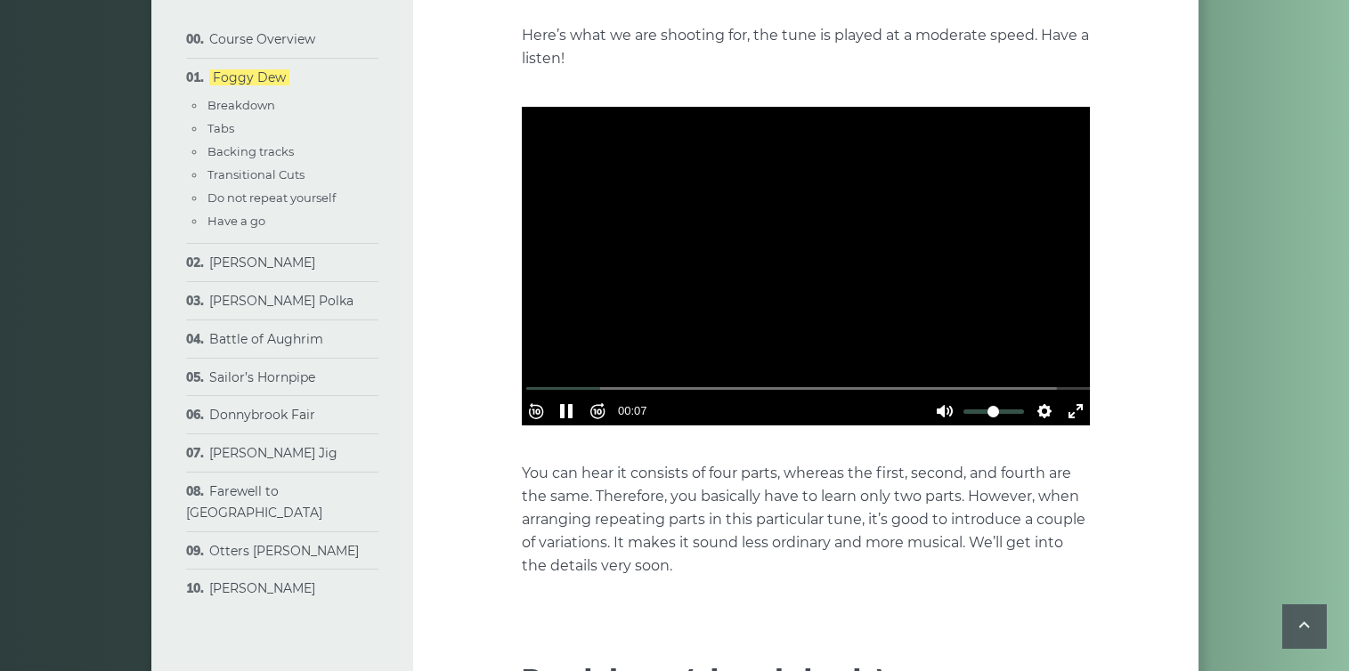
click at [713, 227] on div at bounding box center [806, 267] width 568 height 320
click at [734, 285] on div at bounding box center [806, 267] width 568 height 320
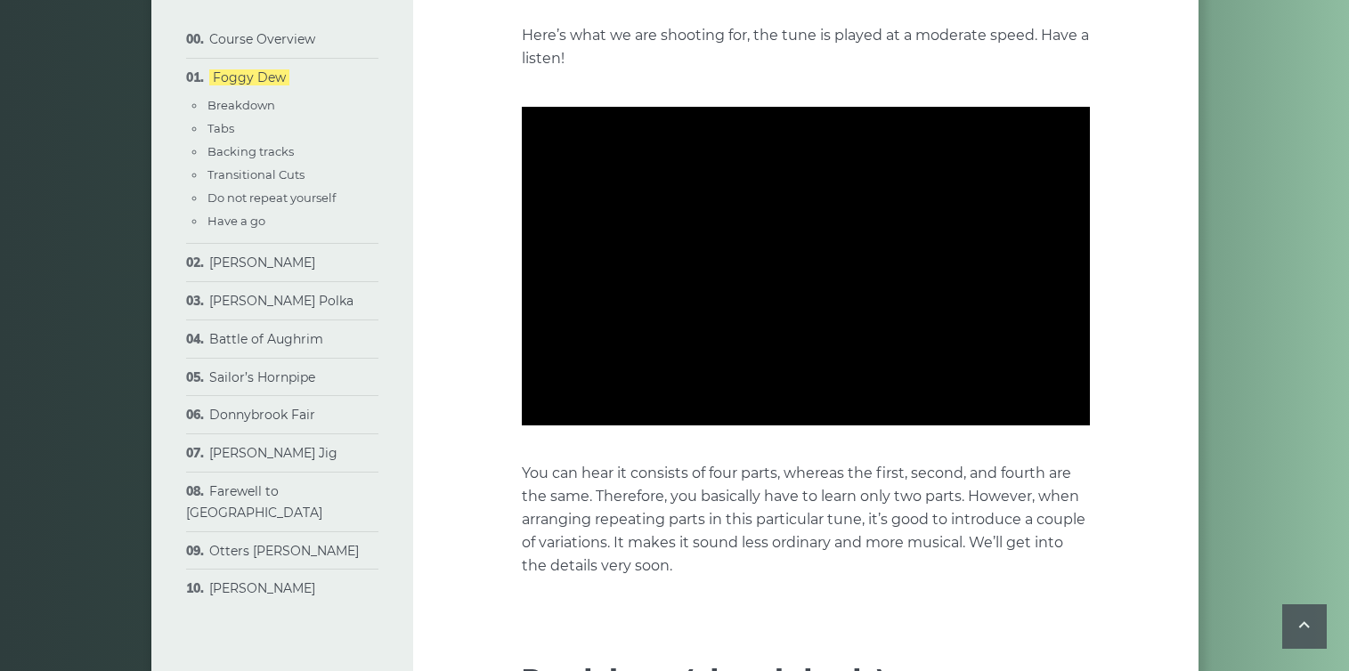
click at [734, 285] on div at bounding box center [806, 267] width 568 height 320
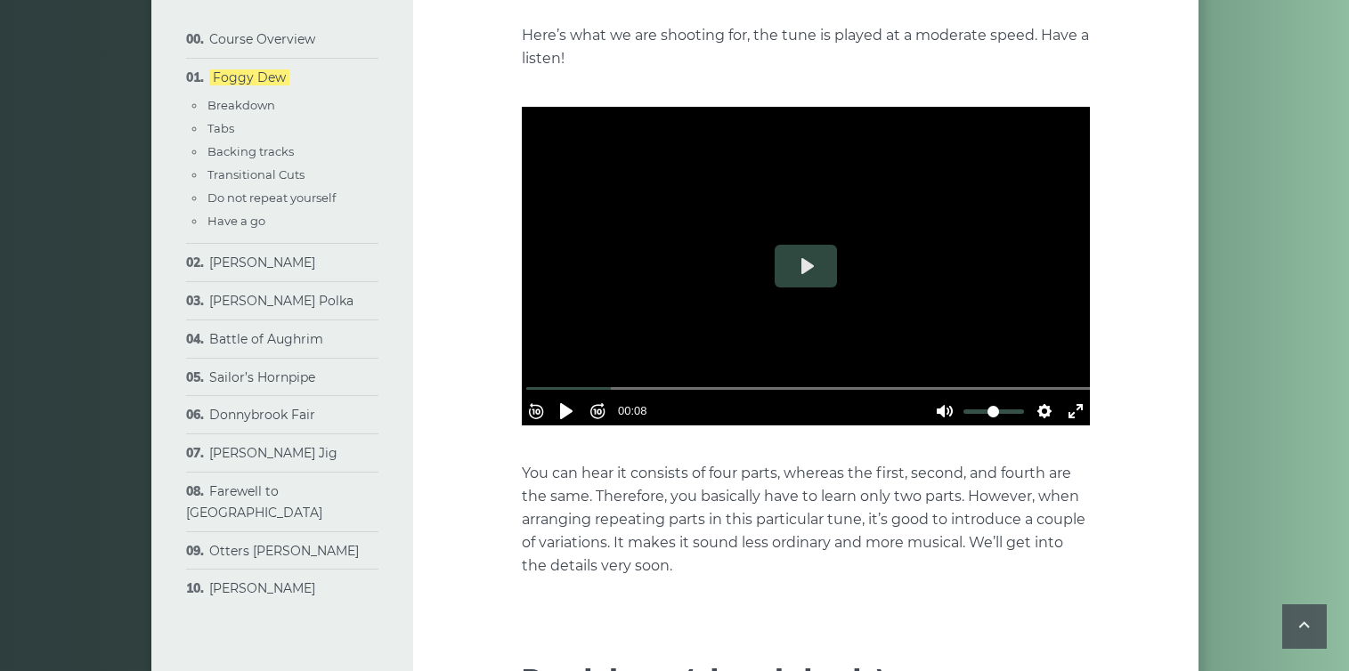
click at [734, 285] on div at bounding box center [806, 267] width 568 height 320
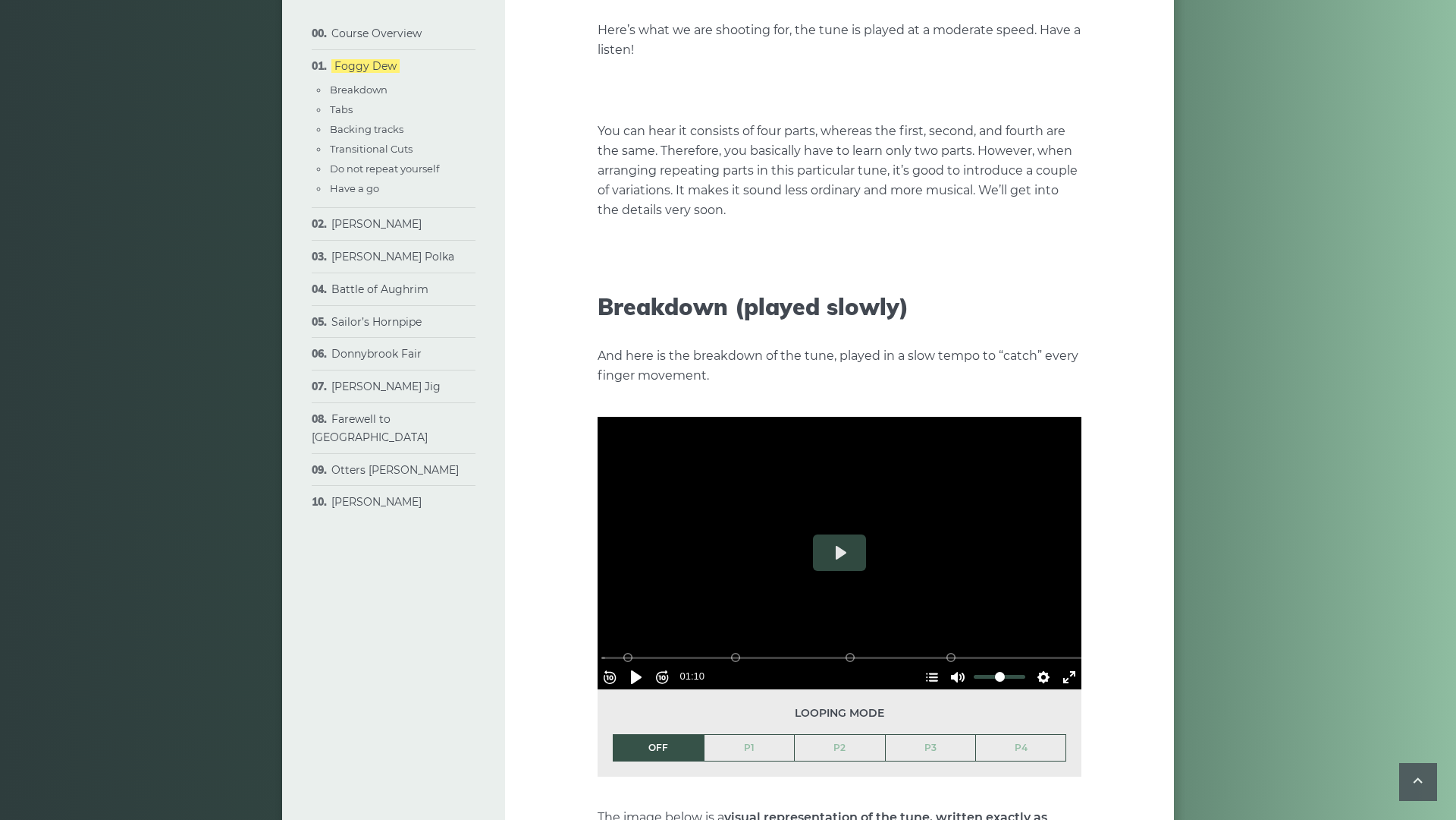
click at [897, 227] on div at bounding box center [840, 91] width 484 height 273
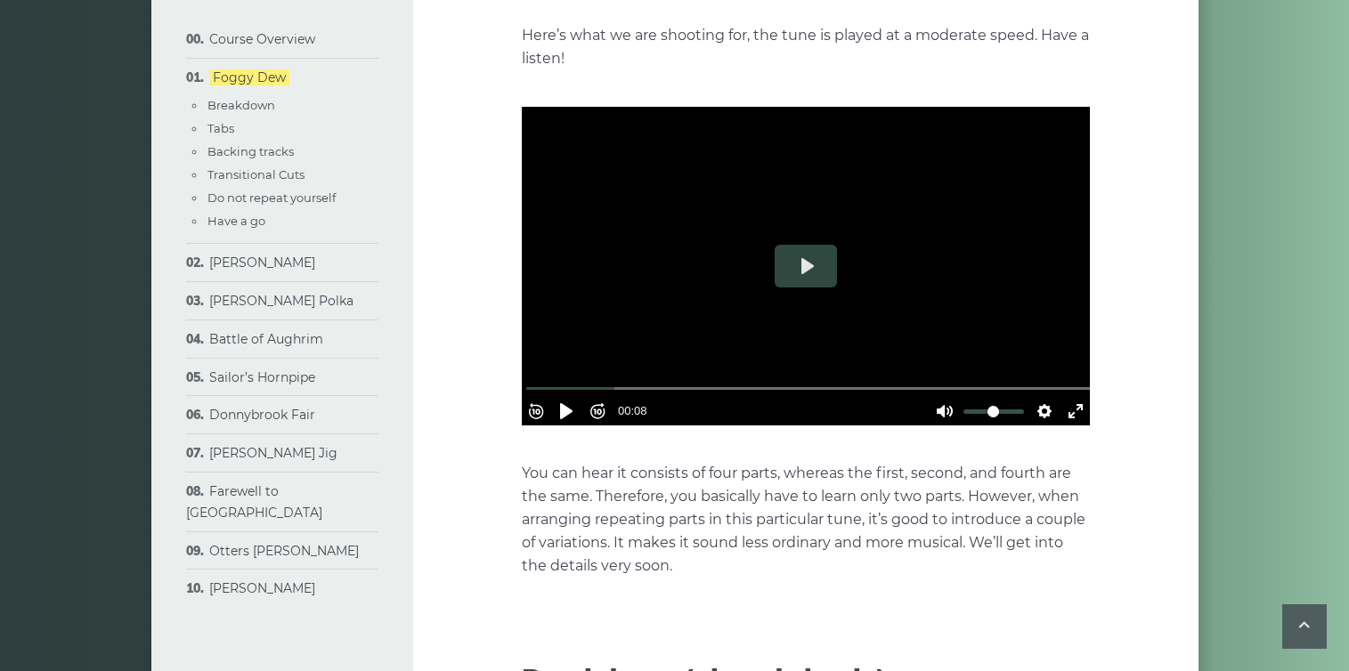
click at [734, 285] on div at bounding box center [806, 267] width 568 height 320
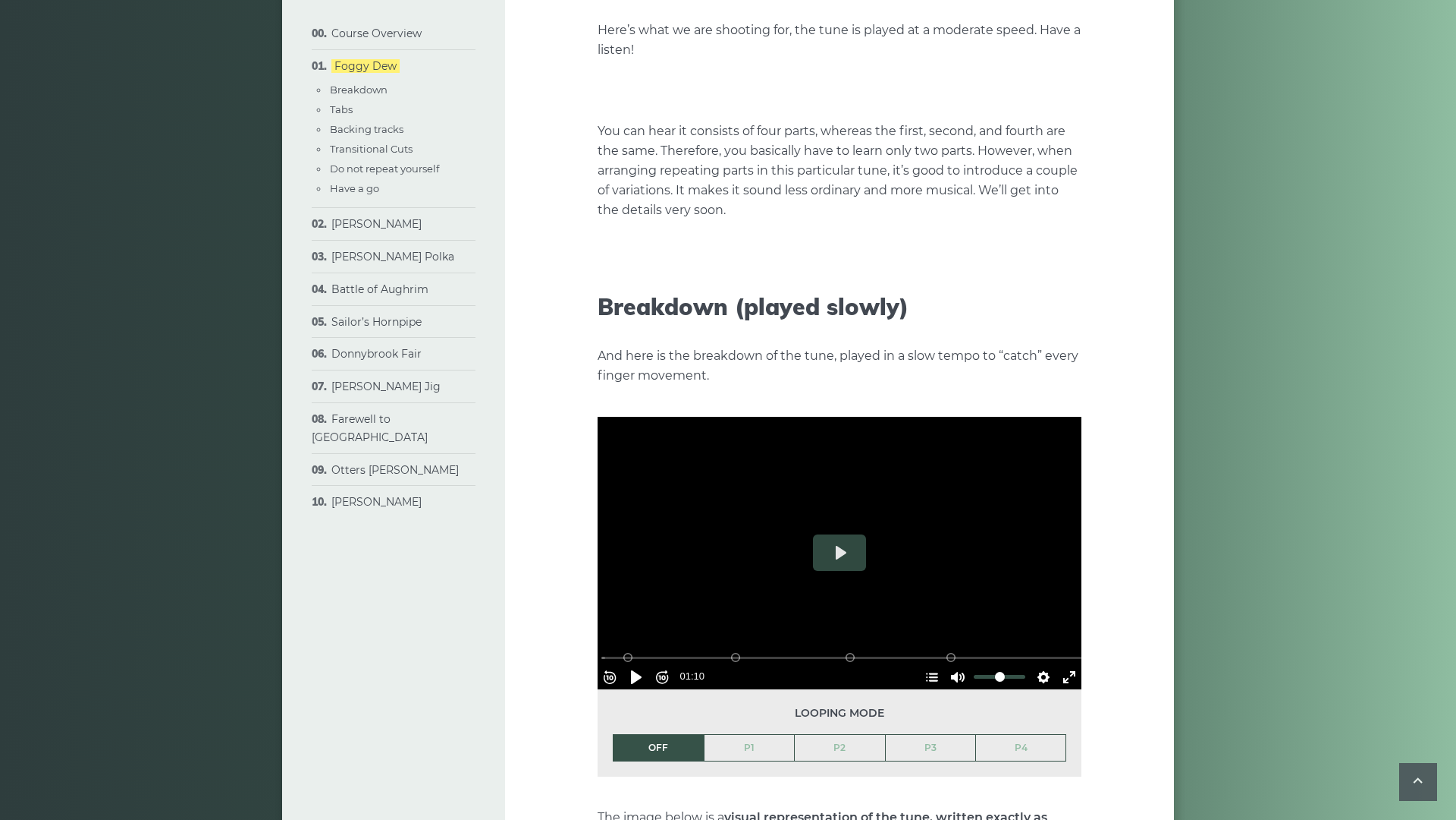
click at [669, 227] on div at bounding box center [840, 91] width 484 height 273
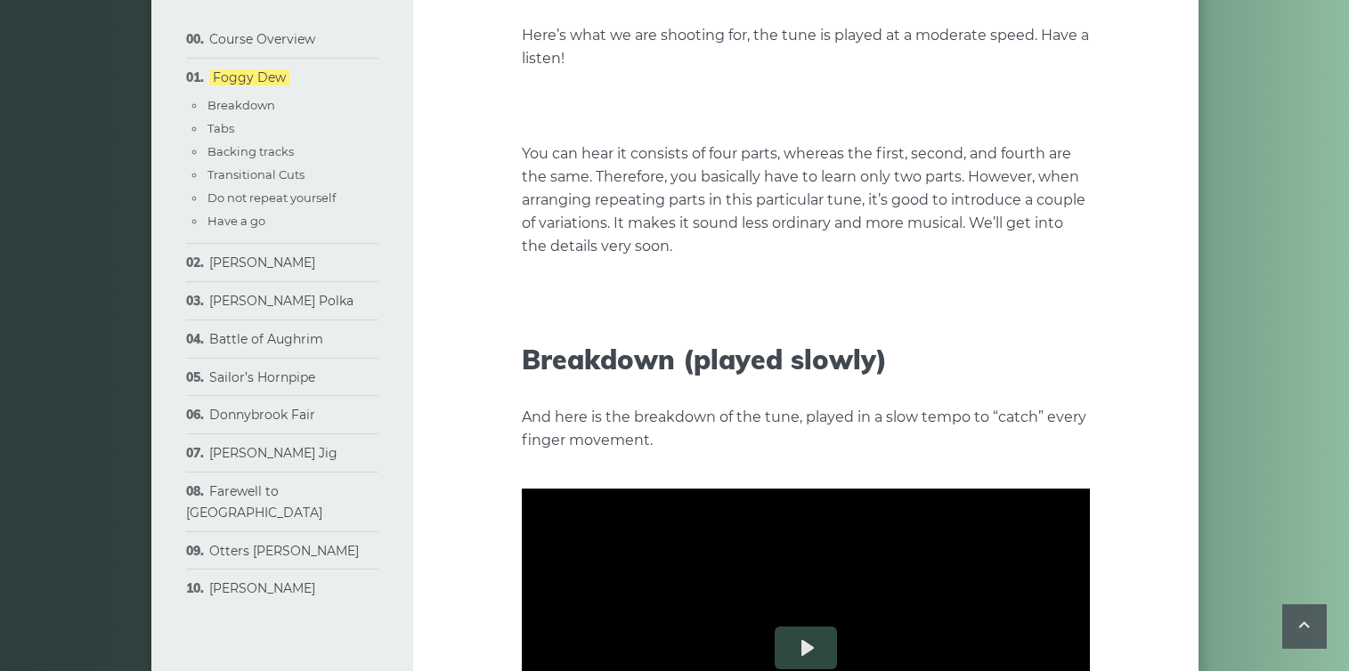
click at [643, 249] on div at bounding box center [806, 107] width 568 height 320
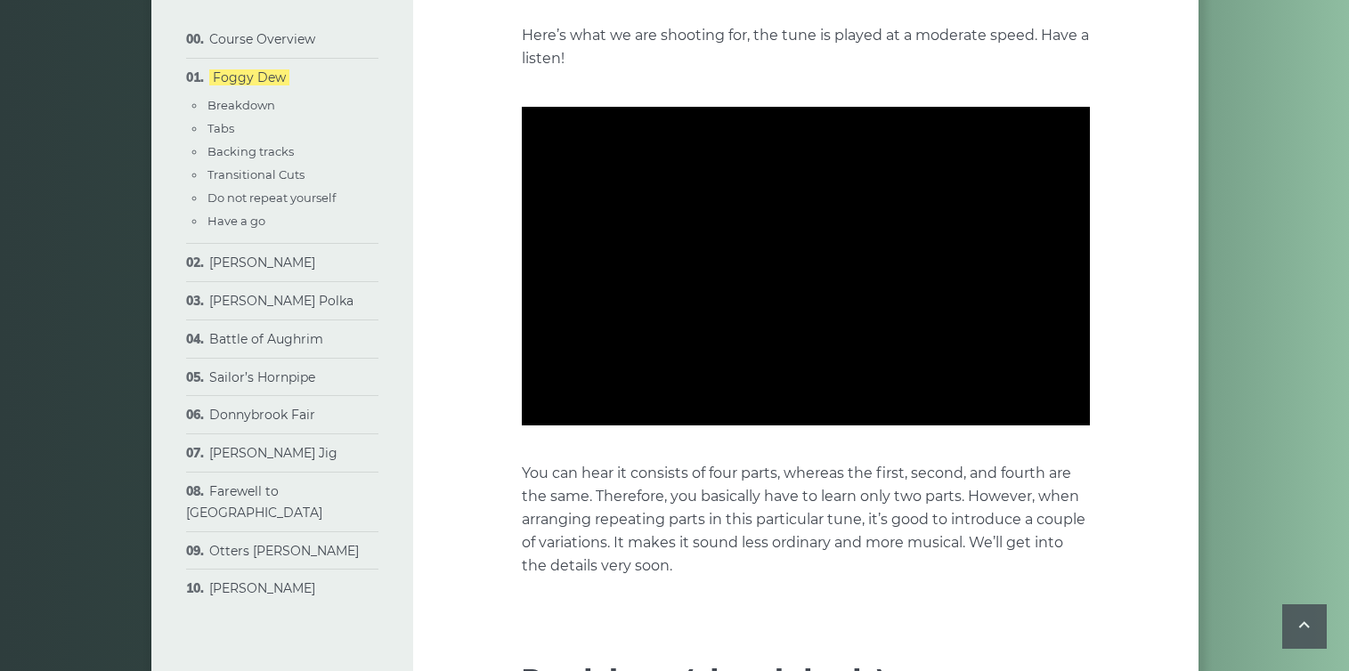
click at [643, 249] on div at bounding box center [806, 267] width 568 height 320
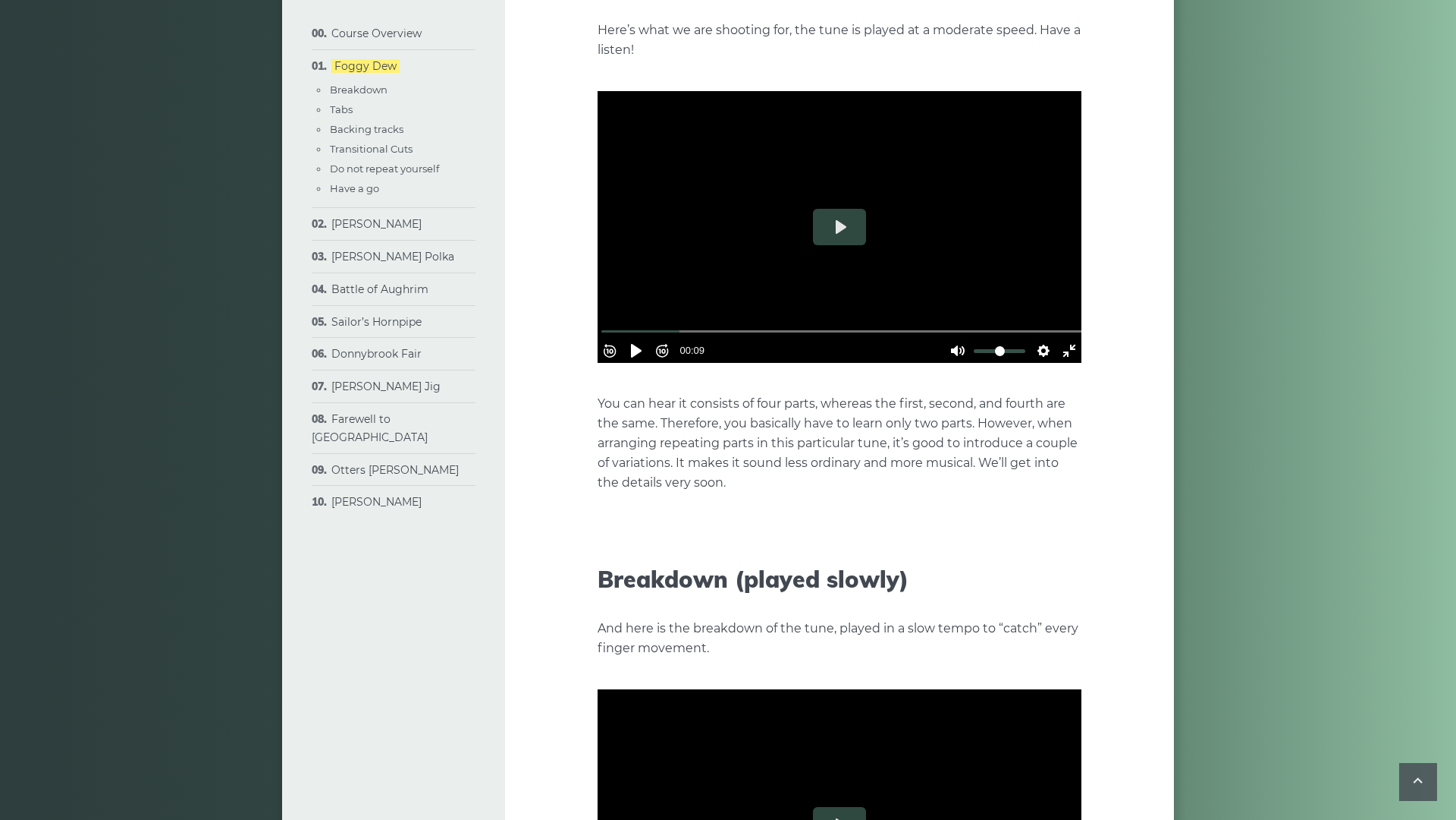
click at [709, 315] on div at bounding box center [840, 228] width 484 height 273
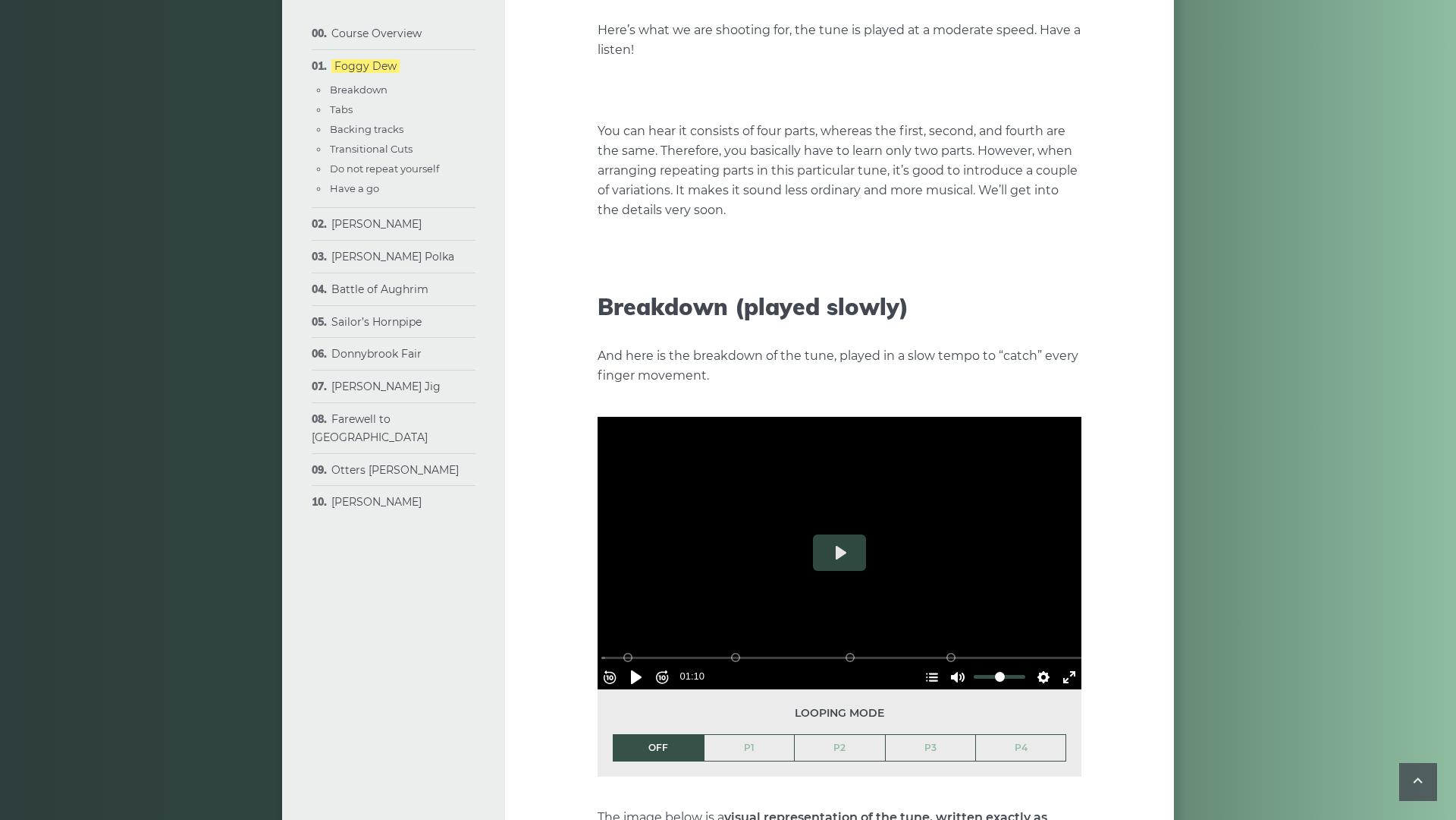
click at [709, 227] on div at bounding box center [840, 91] width 484 height 273
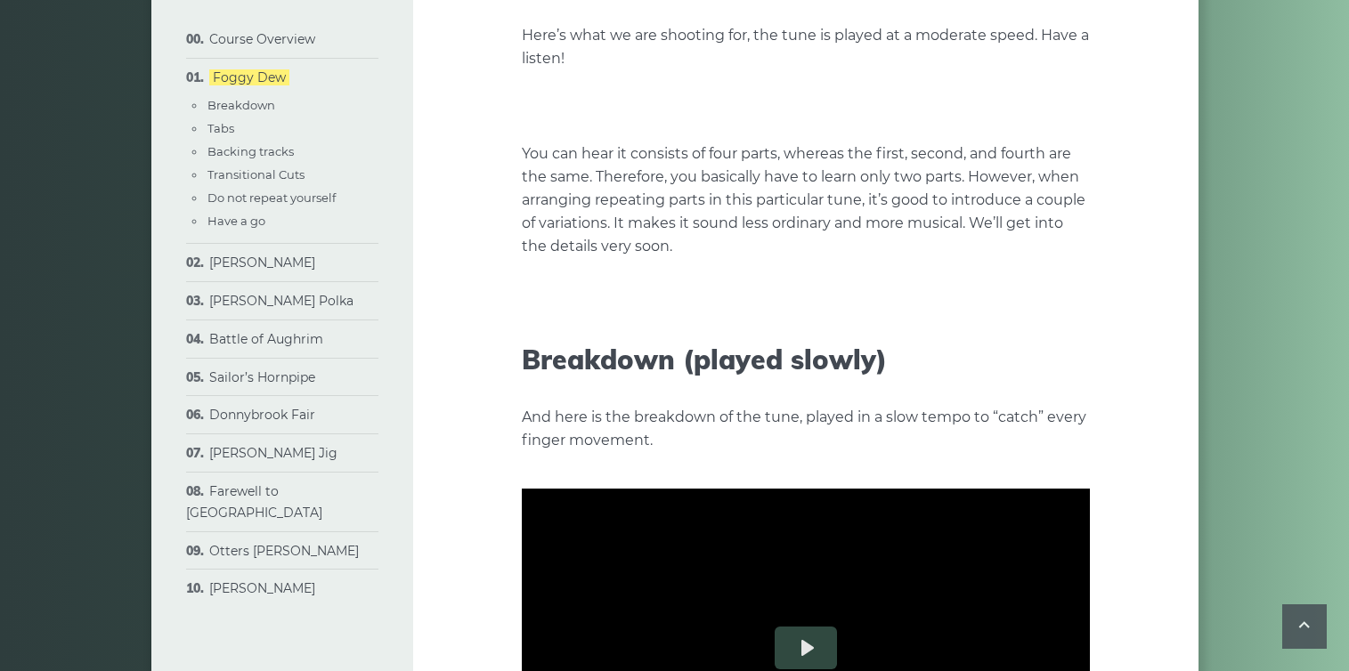
type input "*****"
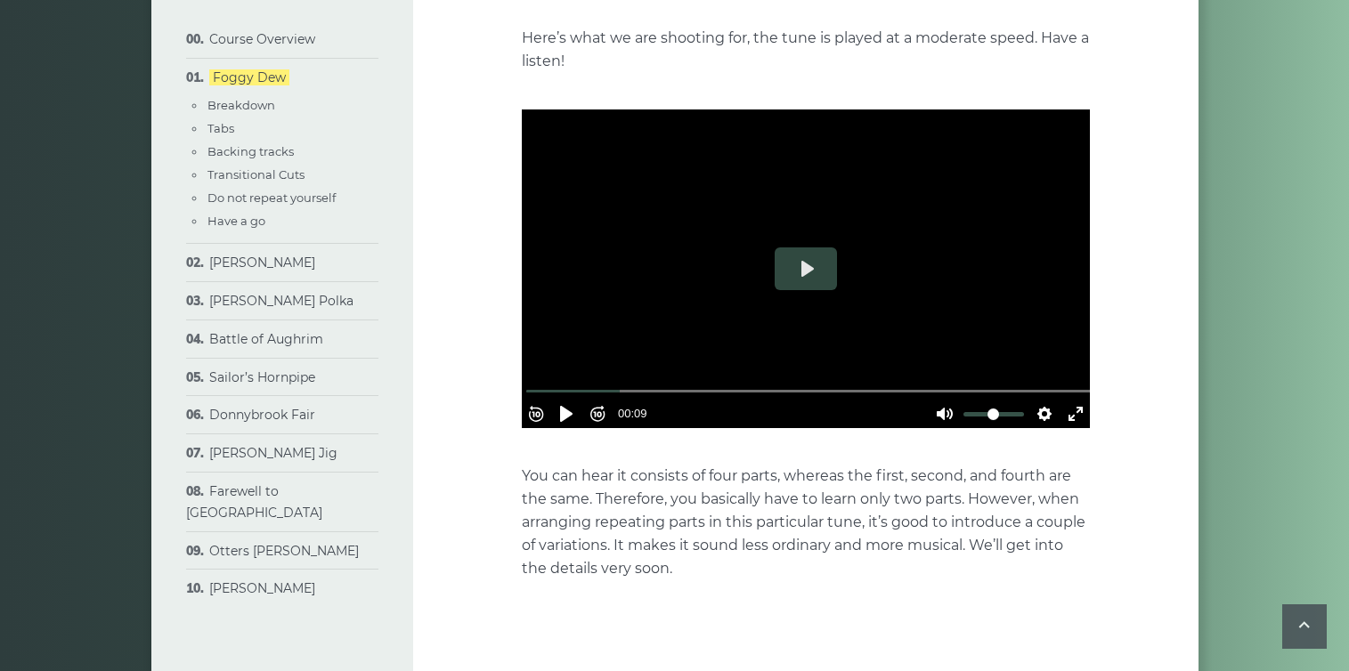
scroll to position [398, 0]
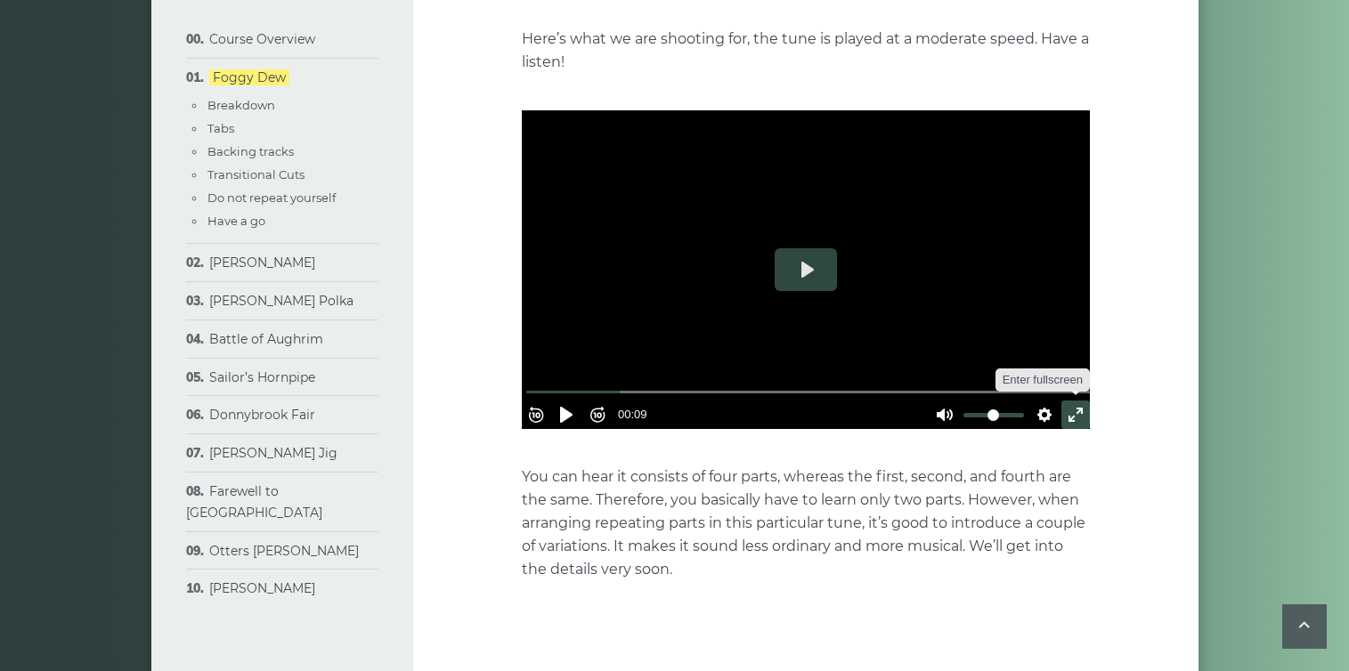
click at [1061, 405] on button "Exit fullscreen Enter fullscreen" at bounding box center [1075, 415] width 28 height 28
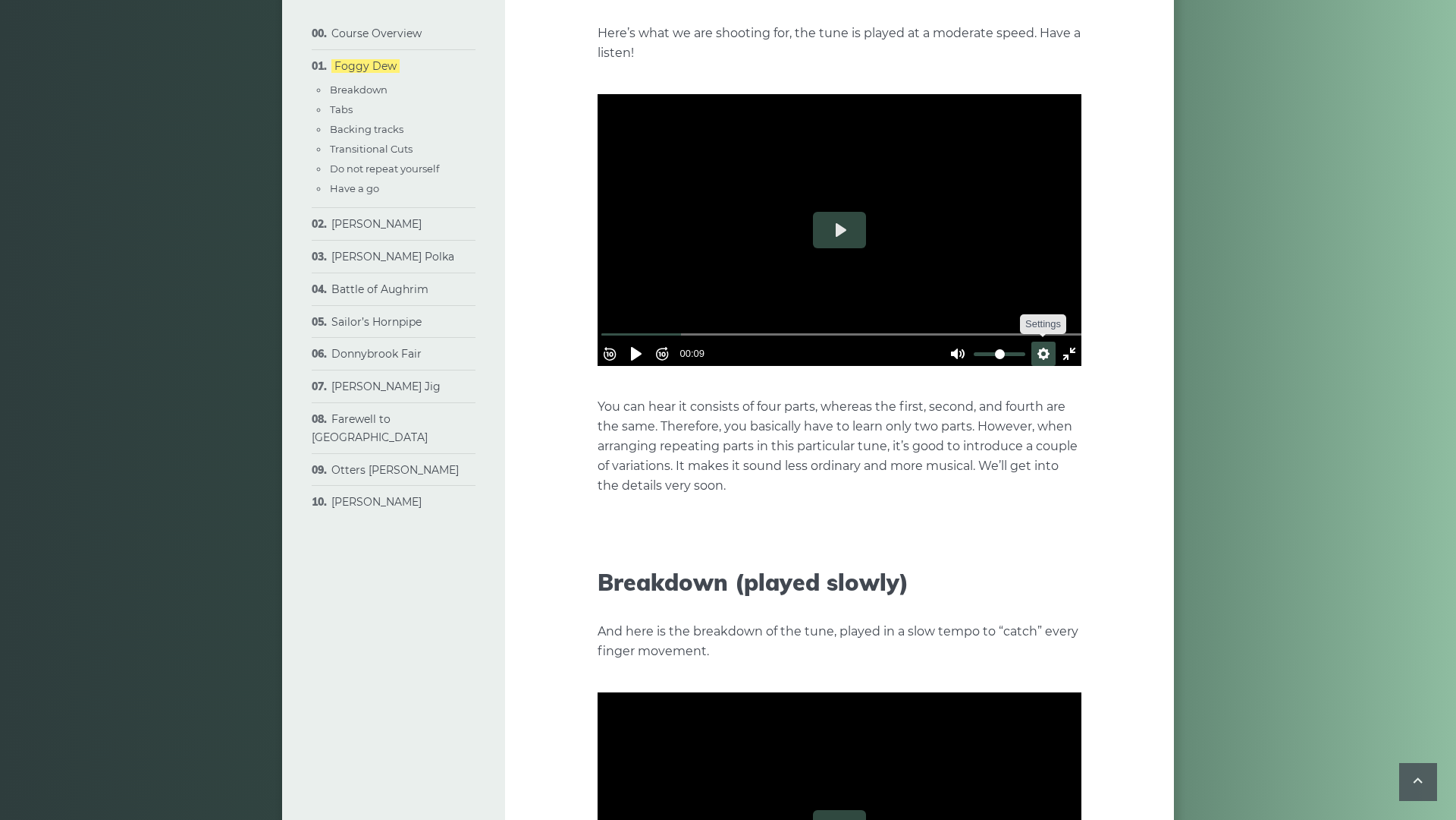
click at [1056, 366] on button "Settings" at bounding box center [1044, 354] width 24 height 24
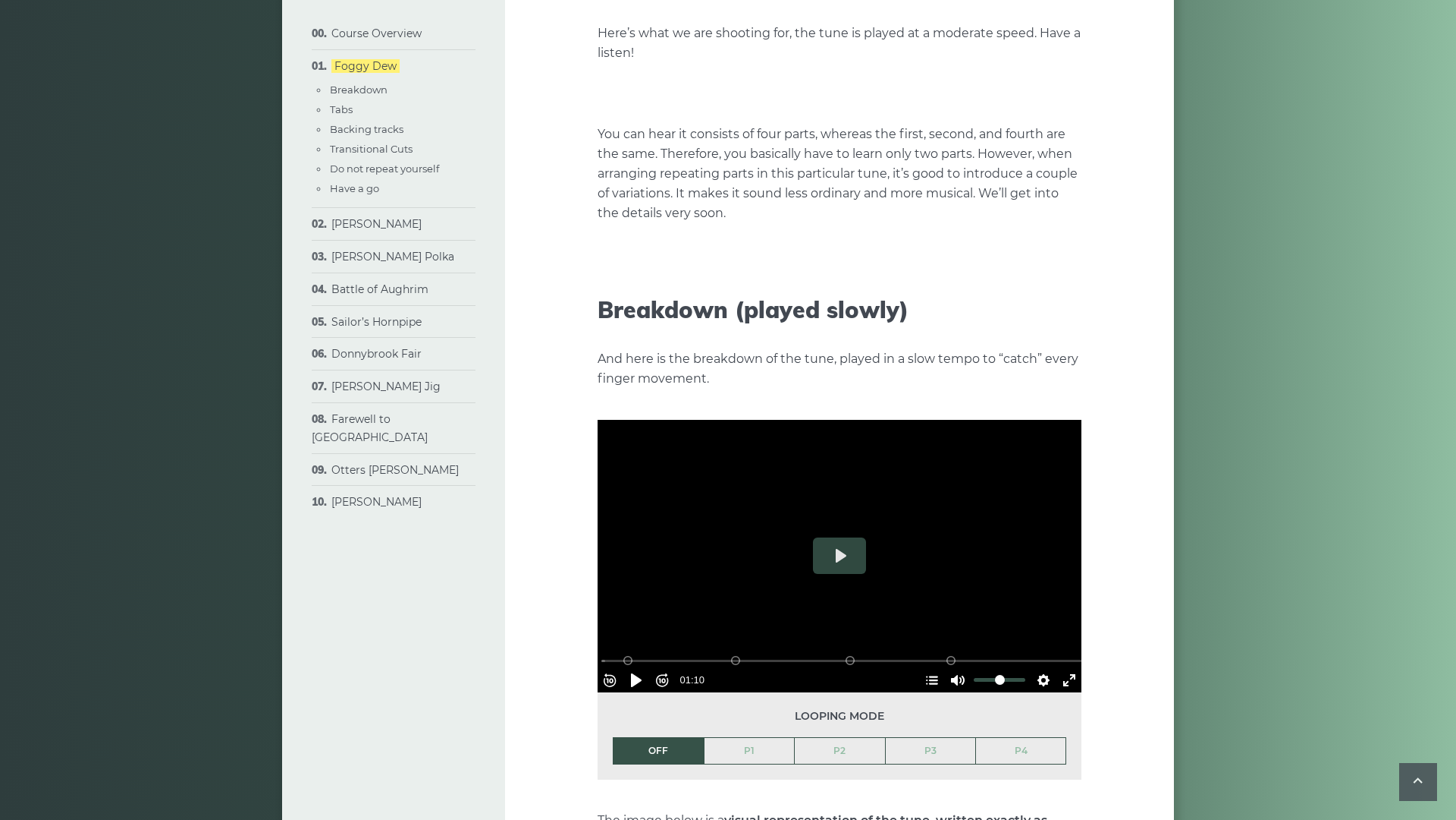
click at [1082, 230] on button "Exit fullscreen Enter fullscreen" at bounding box center [1069, 217] width 24 height 24
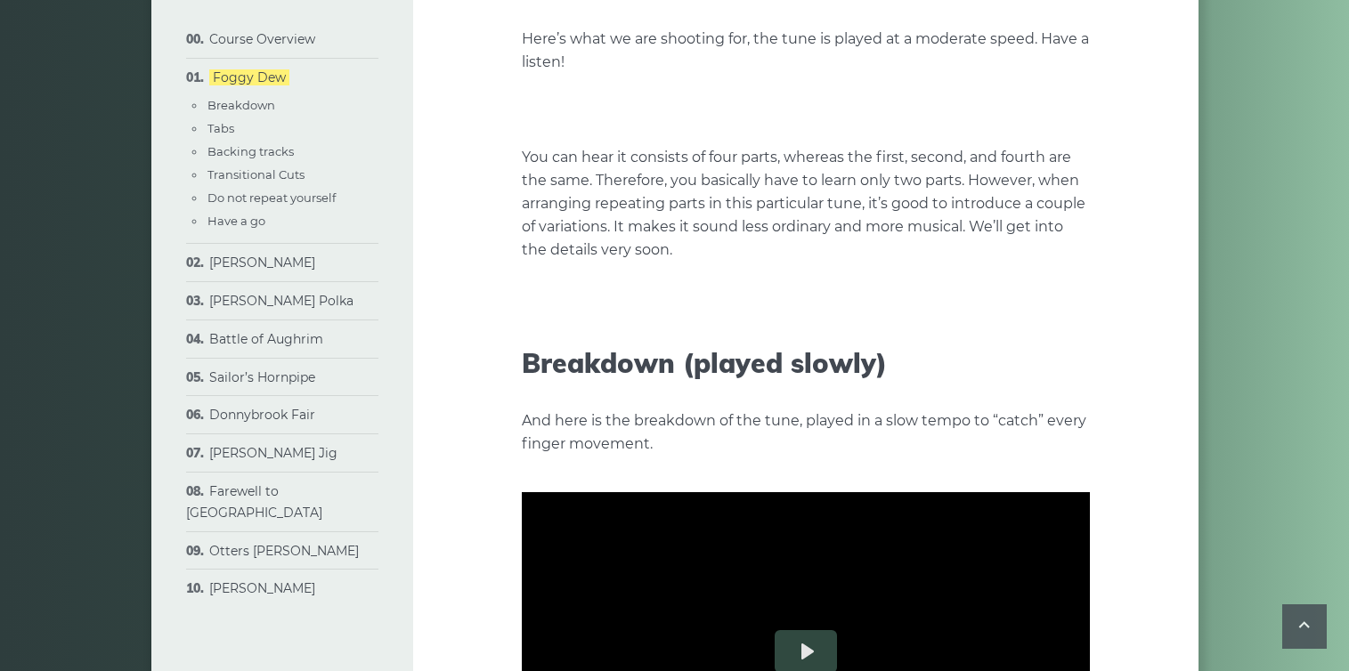
click at [1010, 264] on input "Volume" at bounding box center [993, 256] width 61 height 17
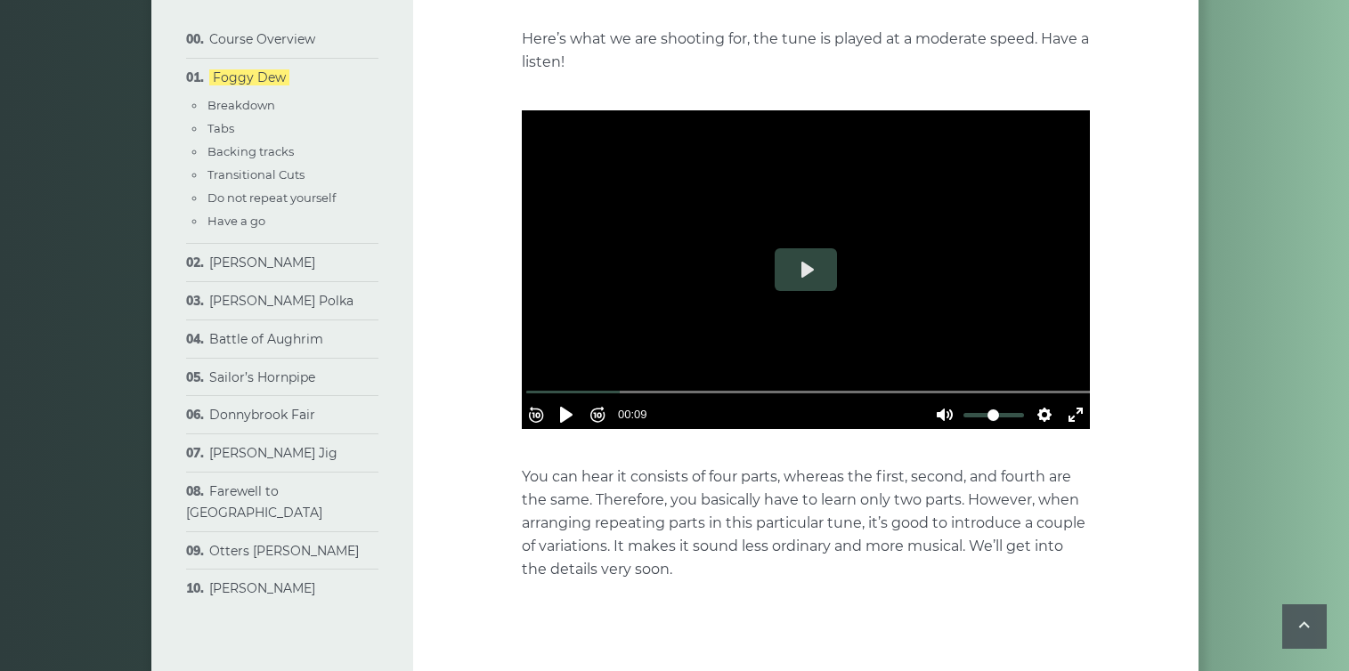
click at [1006, 409] on input "Volume" at bounding box center [993, 415] width 61 height 17
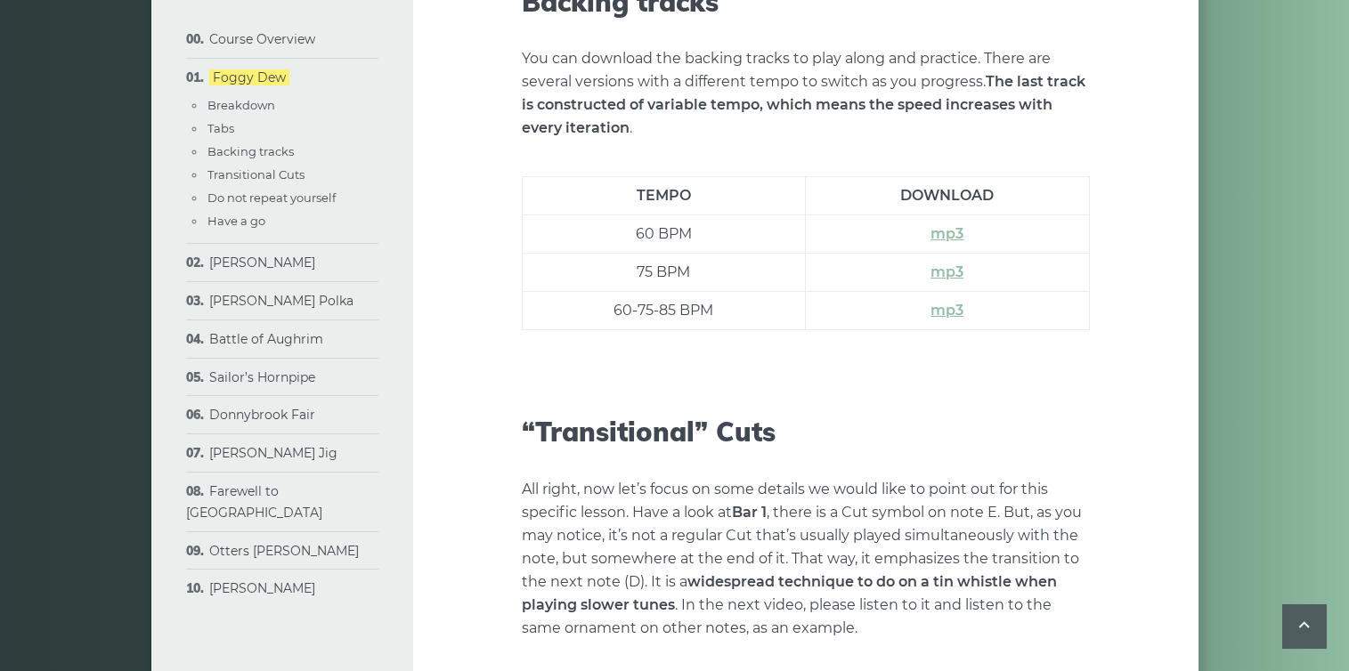
scroll to position [2518, 0]
click at [946, 238] on link "mp3" at bounding box center [946, 235] width 33 height 17
click at [949, 277] on link "mp3" at bounding box center [946, 273] width 33 height 17
click at [958, 312] on link "mp3" at bounding box center [946, 312] width 33 height 17
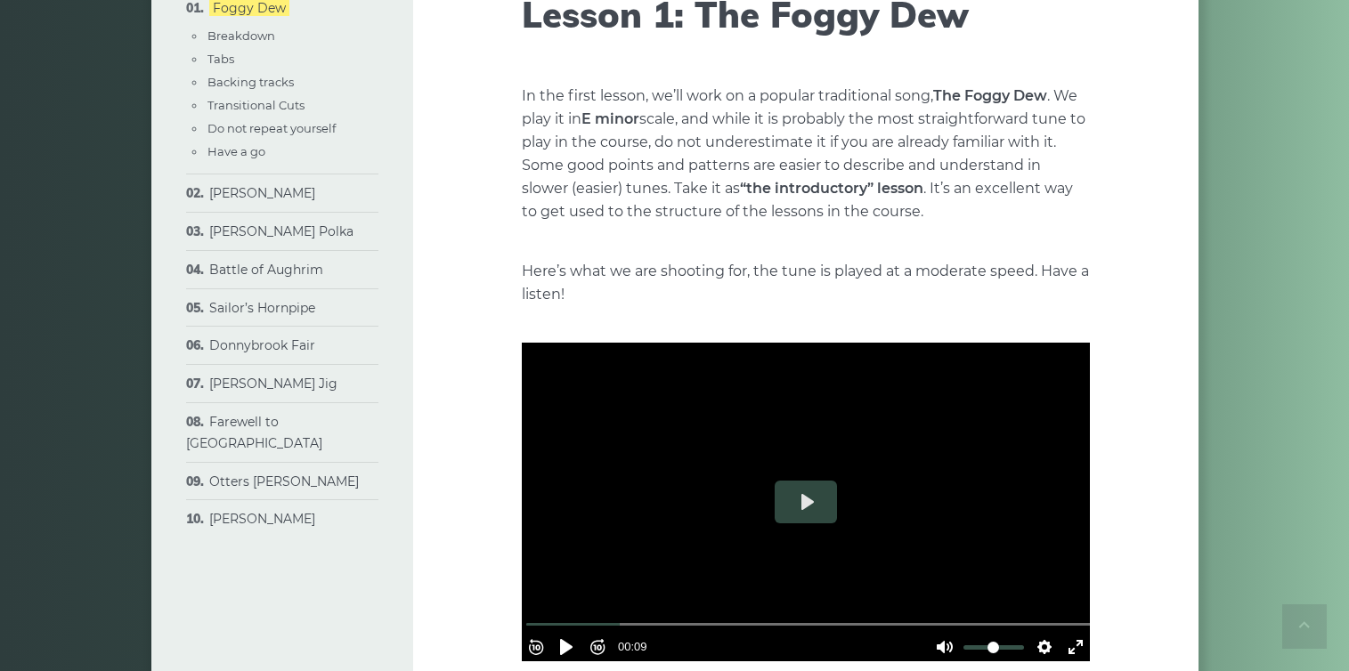
scroll to position [0, 0]
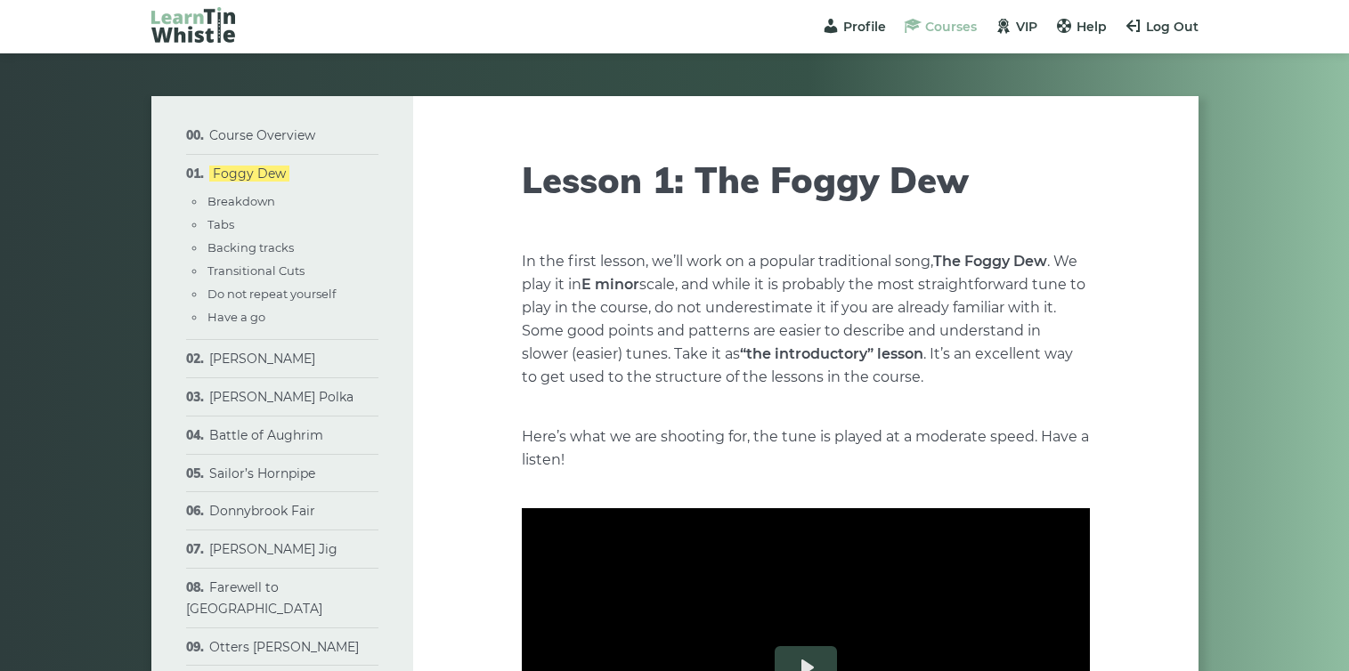
click at [939, 23] on span "Courses" at bounding box center [951, 27] width 52 height 16
